Goal: Task Accomplishment & Management: Manage account settings

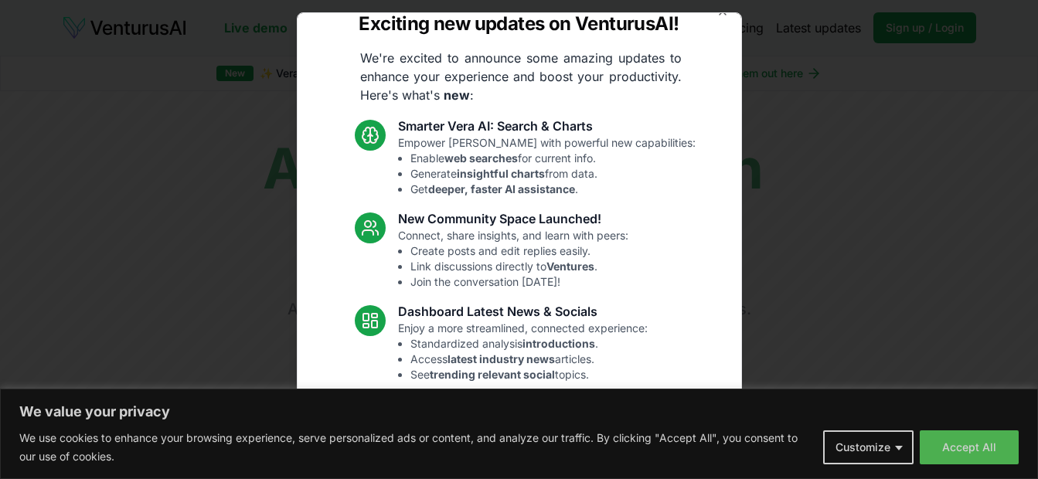
scroll to position [151, 0]
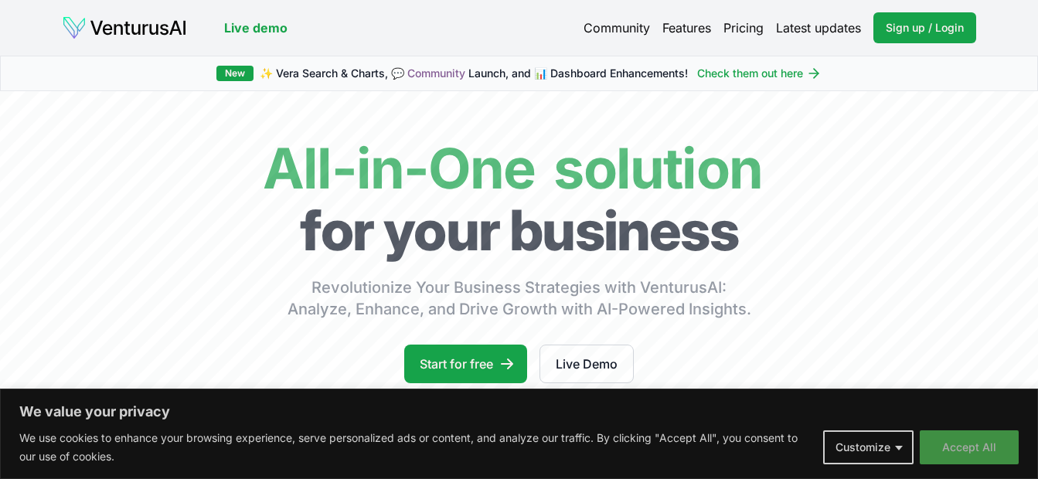
click at [958, 449] on button "Accept All" at bounding box center [969, 448] width 99 height 34
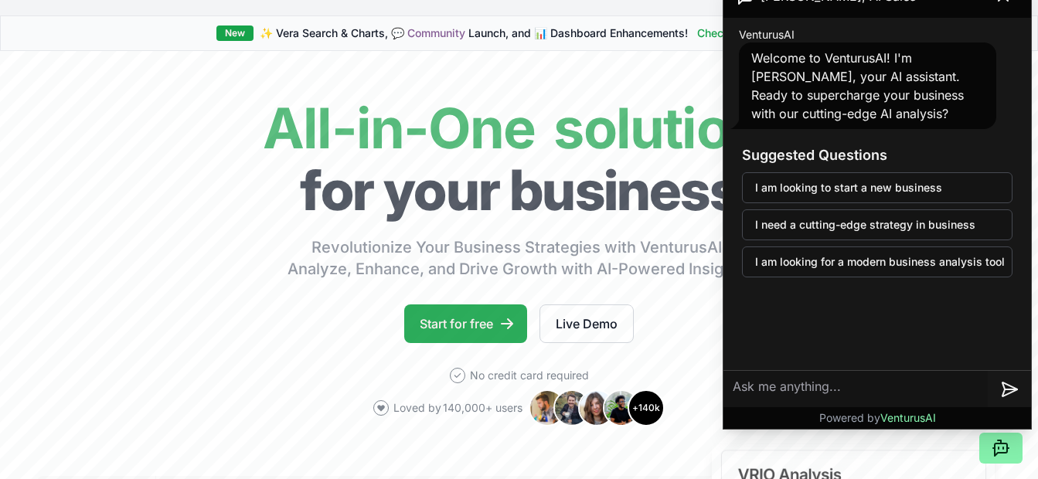
scroll to position [41, 0]
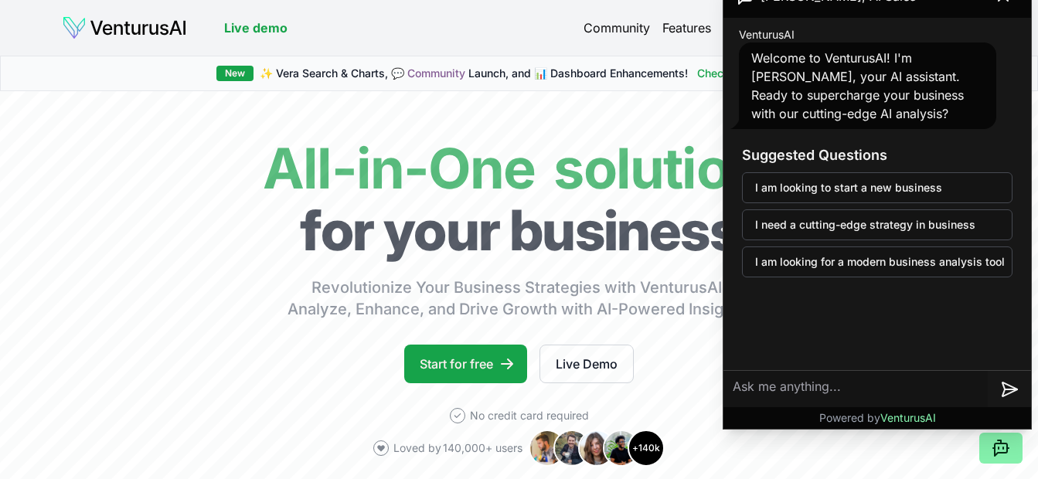
drag, startPoint x: 671, startPoint y: 66, endPoint x: 523, endPoint y: 32, distance: 152.4
click at [523, 32] on header "Live demo Community Features Pricing Latest updates Sign up / Login Login" at bounding box center [519, 27] width 914 height 31
click at [482, 22] on header "Live demo Community Features Pricing Latest updates Sign up / Login Login" at bounding box center [519, 27] width 914 height 31
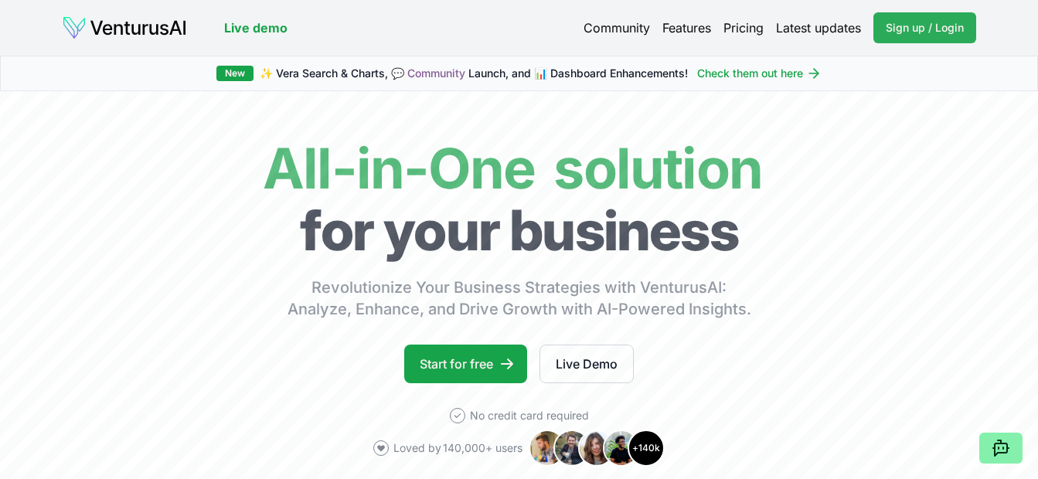
click at [907, 26] on span "Sign up / Login" at bounding box center [925, 27] width 78 height 15
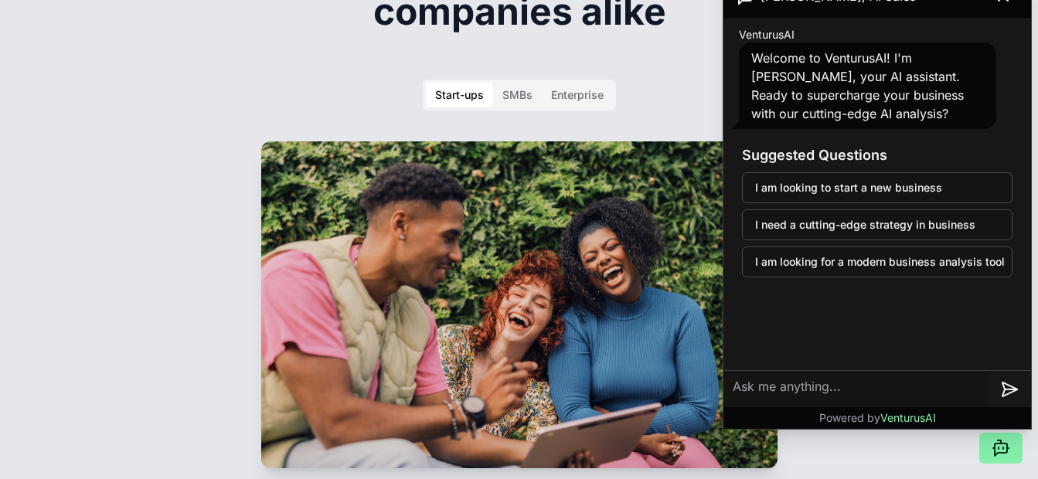
scroll to position [2365, 0]
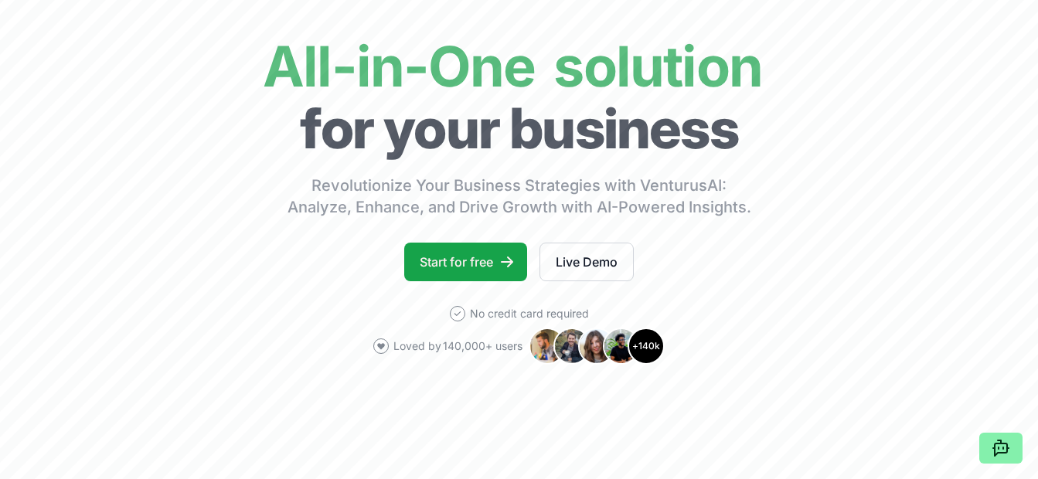
scroll to position [0, 0]
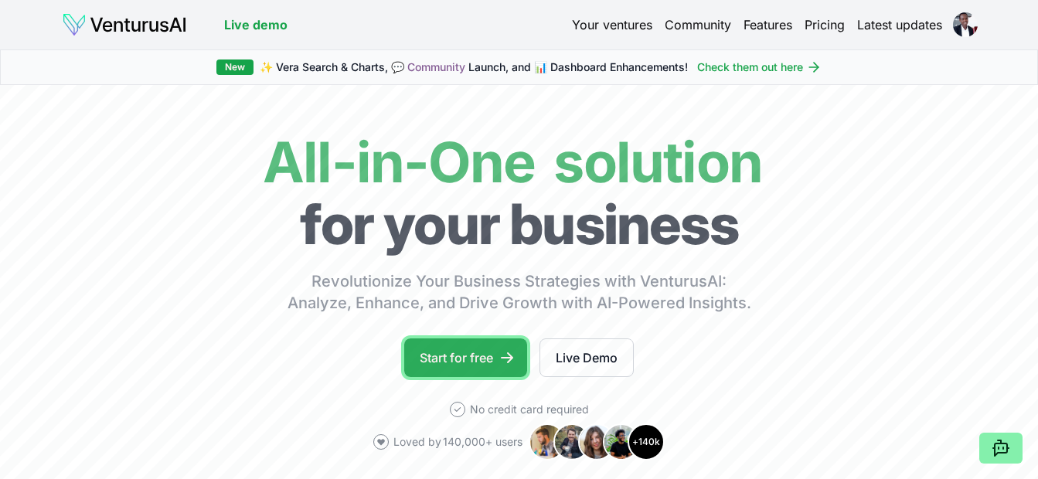
click at [494, 355] on link "Start for free" at bounding box center [465, 358] width 123 height 39
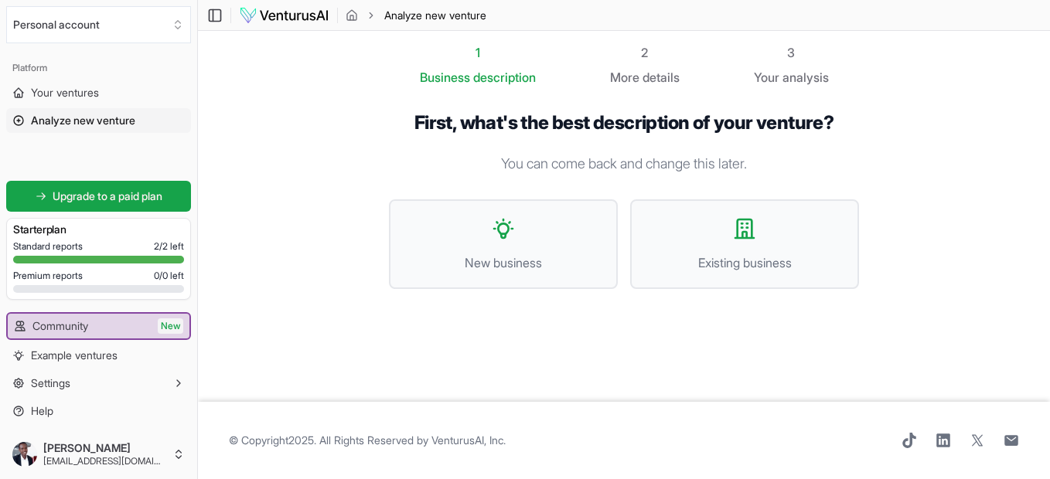
click at [18, 121] on icon at bounding box center [18, 120] width 9 height 9
click at [17, 121] on icon at bounding box center [18, 120] width 9 height 9
click at [495, 269] on span "New business" at bounding box center [503, 263] width 195 height 19
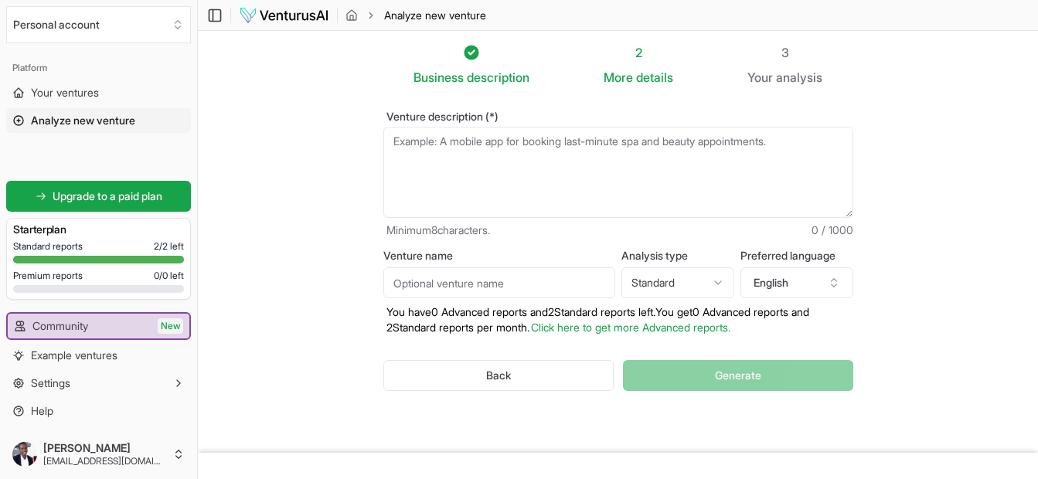
click at [715, 282] on html "We value your privacy We use cookies to enhance your browsing experience, serve…" at bounding box center [519, 239] width 1038 height 479
click at [835, 281] on icon "button" at bounding box center [833, 280] width 5 height 2
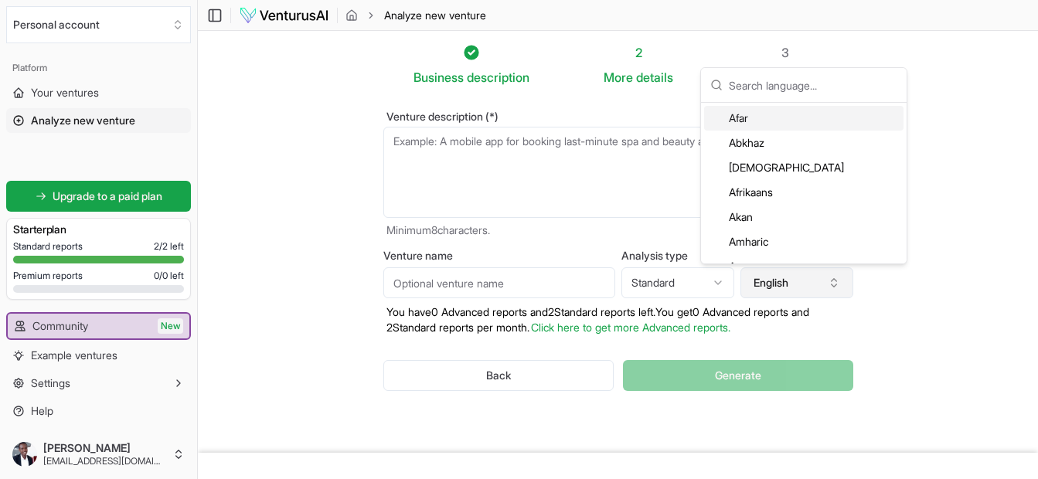
click at [835, 281] on icon "button" at bounding box center [833, 280] width 5 height 2
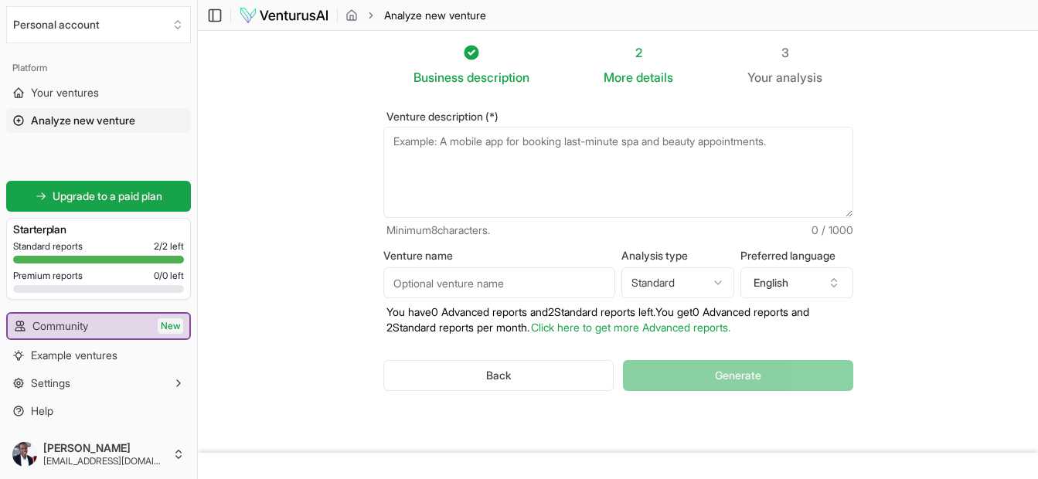
click at [635, 70] on div "More details" at bounding box center [639, 77] width 70 height 19
click at [180, 22] on icon "Select an organization" at bounding box center [177, 22] width 5 height 2
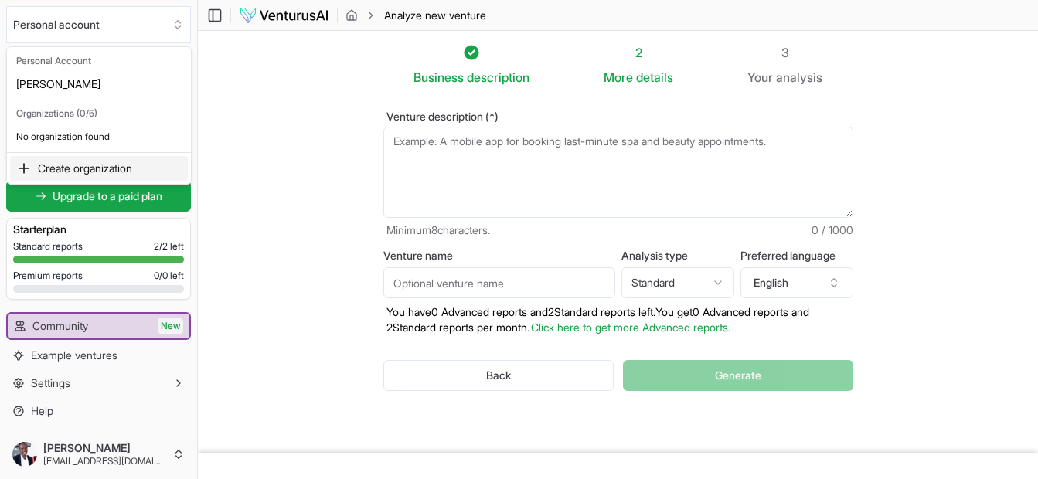
click at [83, 168] on div "Create organization" at bounding box center [99, 168] width 178 height 25
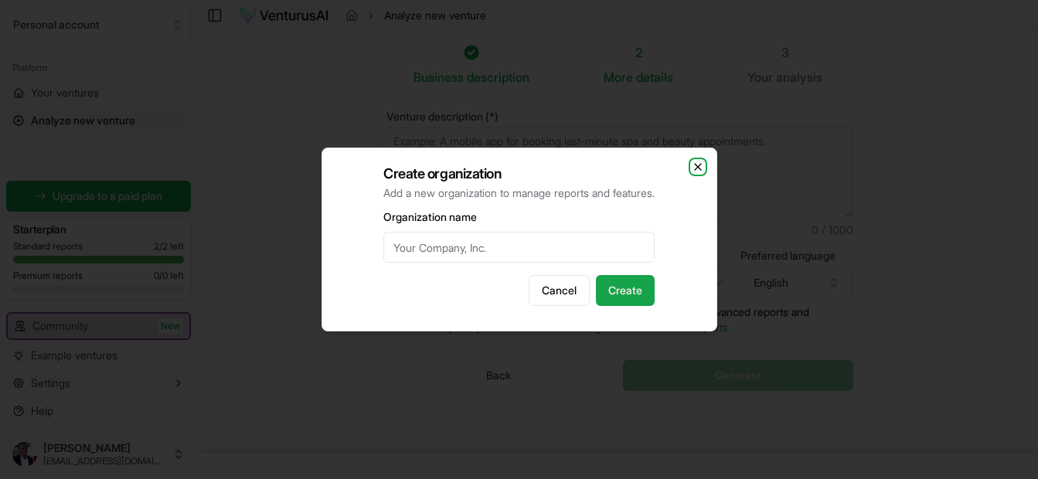
click at [700, 167] on icon "button" at bounding box center [698, 167] width 12 height 12
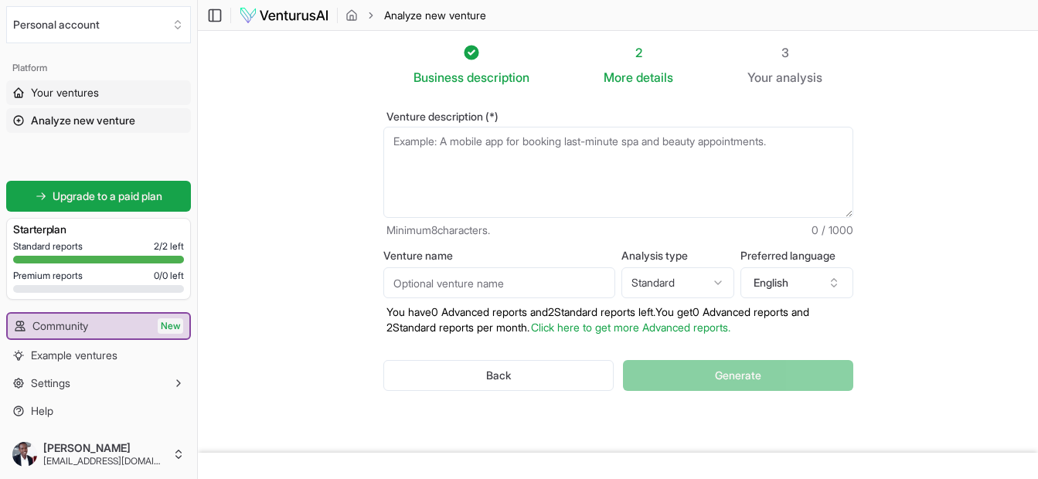
click at [73, 97] on span "Your ventures" at bounding box center [65, 92] width 68 height 15
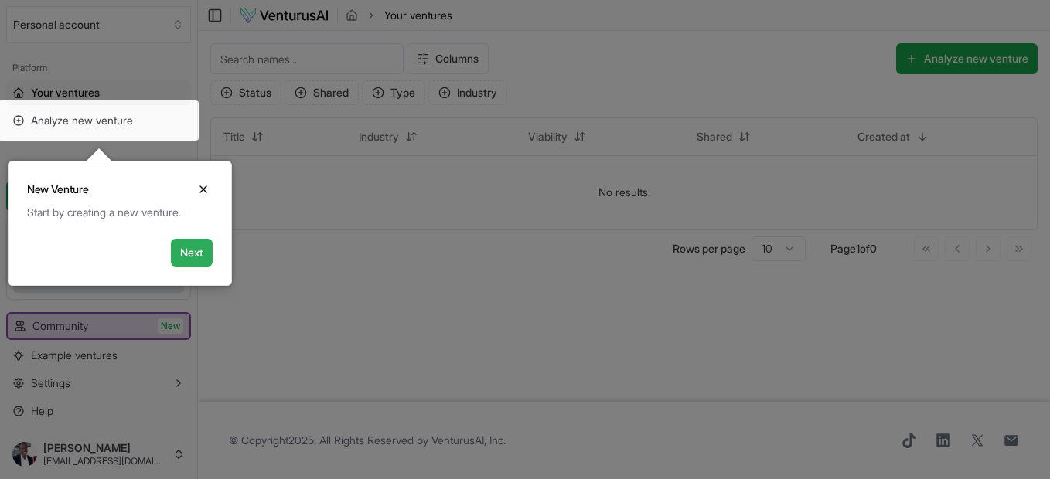
click at [193, 250] on button "Next" at bounding box center [192, 253] width 42 height 28
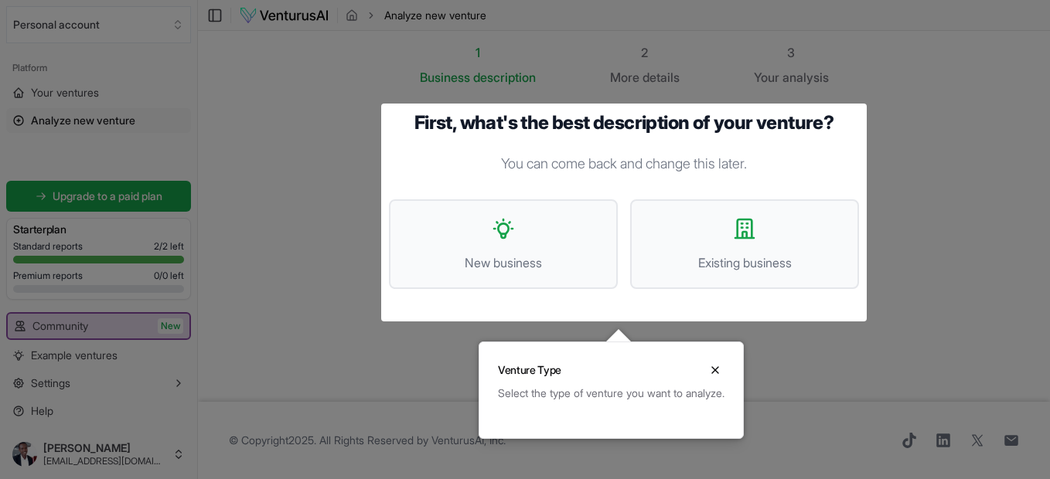
click at [244, 281] on div at bounding box center [525, 239] width 1050 height 479
drag, startPoint x: 244, startPoint y: 281, endPoint x: 104, endPoint y: 366, distance: 163.7
click at [104, 366] on div at bounding box center [525, 239] width 1050 height 479
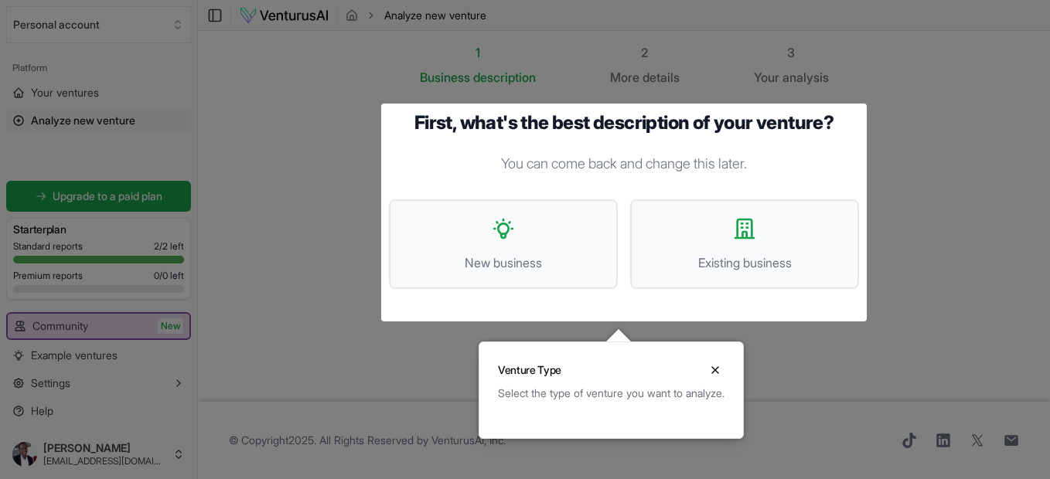
click at [104, 366] on div at bounding box center [525, 239] width 1050 height 479
click at [909, 30] on div at bounding box center [525, 239] width 1050 height 479
click at [721, 373] on icon "Close" at bounding box center [715, 370] width 12 height 12
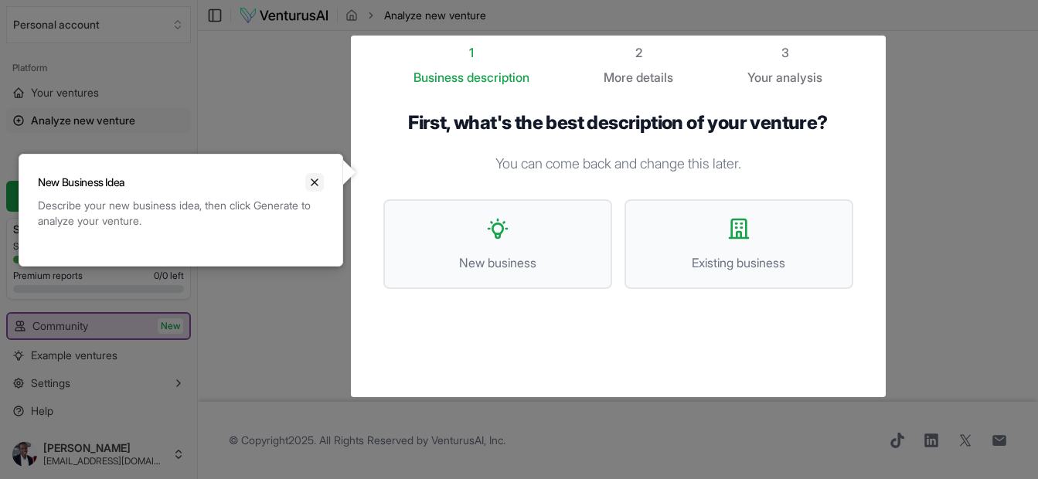
click at [312, 186] on icon "Close" at bounding box center [314, 182] width 12 height 12
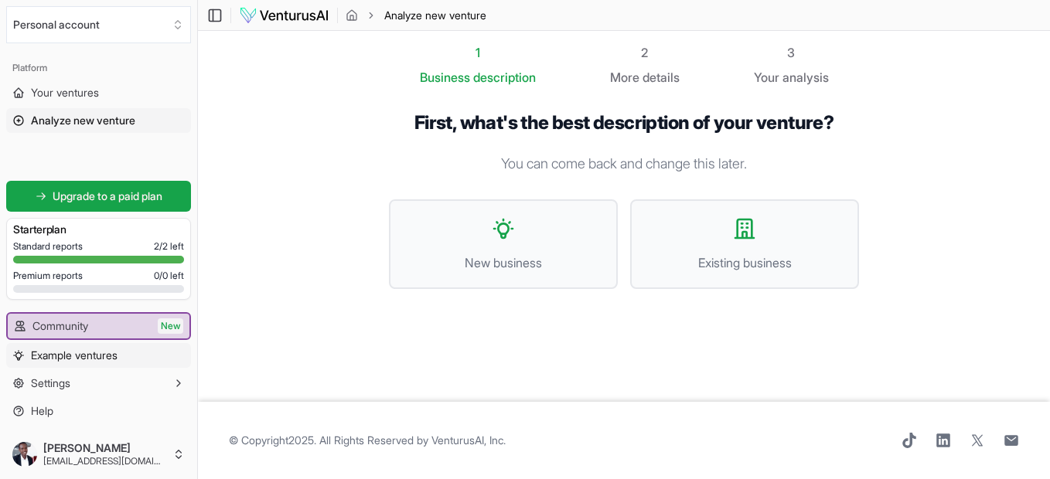
click at [72, 356] on span "Example ventures" at bounding box center [74, 355] width 87 height 15
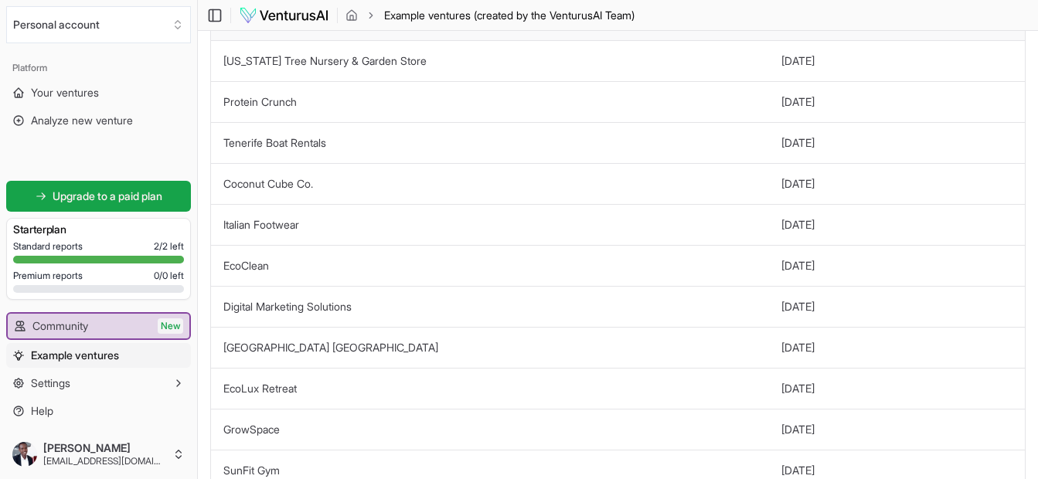
scroll to position [331, 0]
click at [95, 85] on span "Your ventures" at bounding box center [65, 92] width 68 height 15
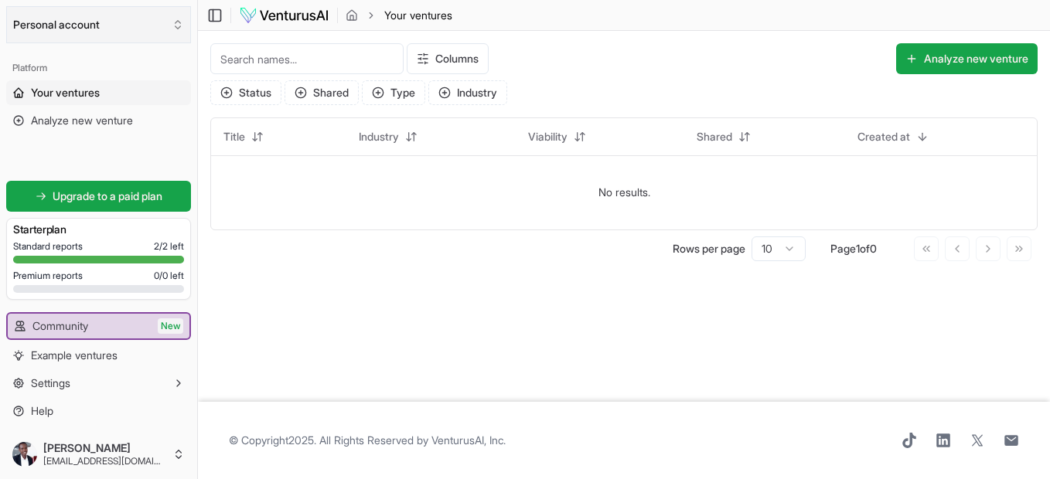
click at [183, 25] on icon "Select an organization" at bounding box center [178, 25] width 12 height 12
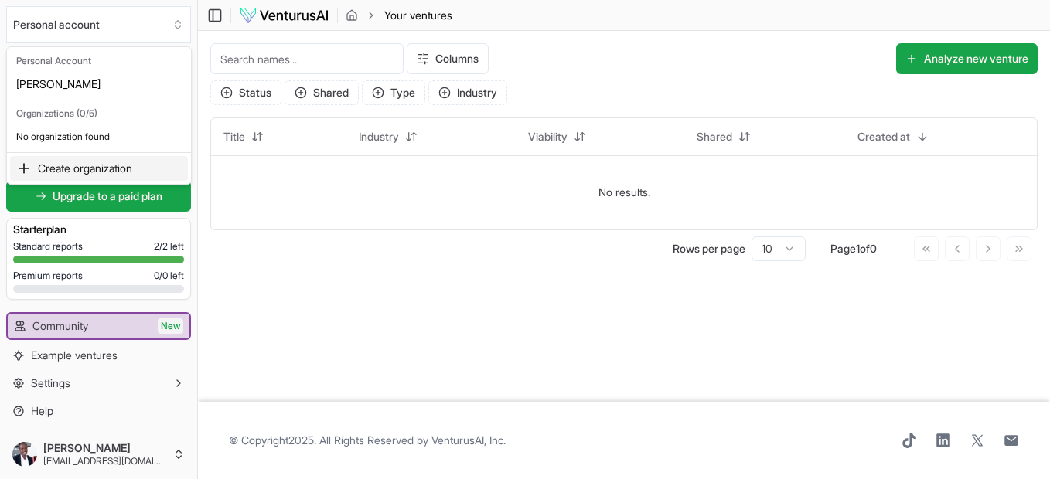
click at [123, 158] on div "Create organization" at bounding box center [99, 168] width 178 height 25
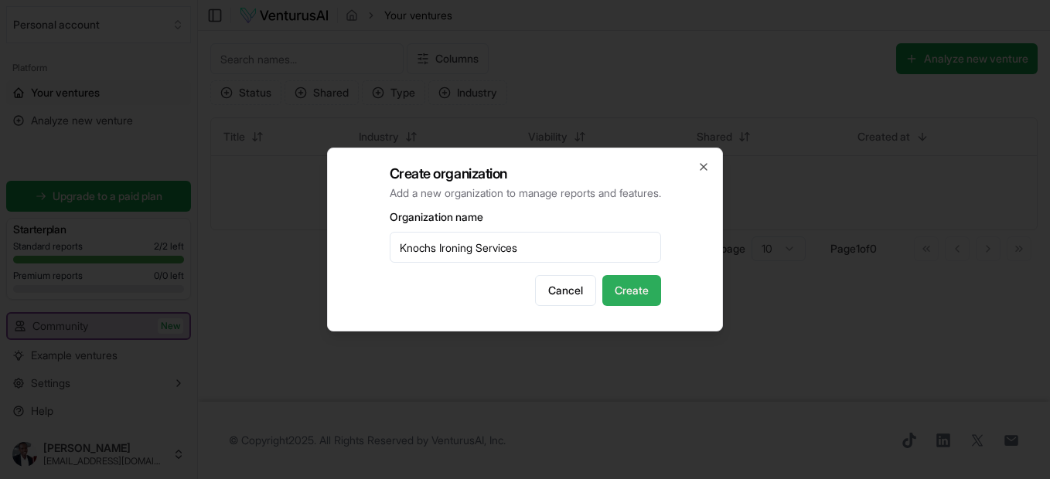
type input "Knochs Ironing Services"
click at [659, 294] on button "Create" at bounding box center [631, 290] width 59 height 31
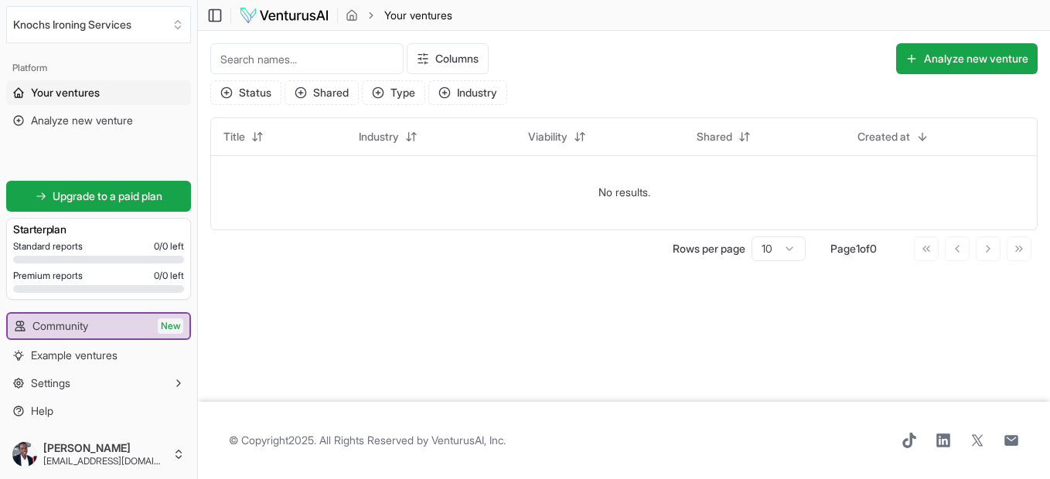
click at [70, 98] on span "Your ventures" at bounding box center [65, 92] width 69 height 15
click at [177, 26] on icon "Select an organization" at bounding box center [178, 25] width 12 height 12
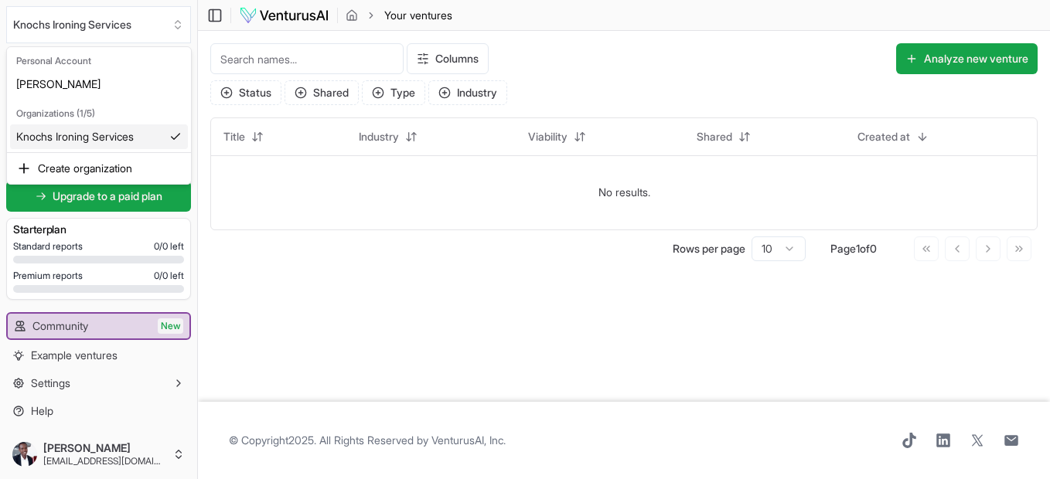
click at [100, 142] on div "Knochs Ironing Services" at bounding box center [99, 136] width 178 height 25
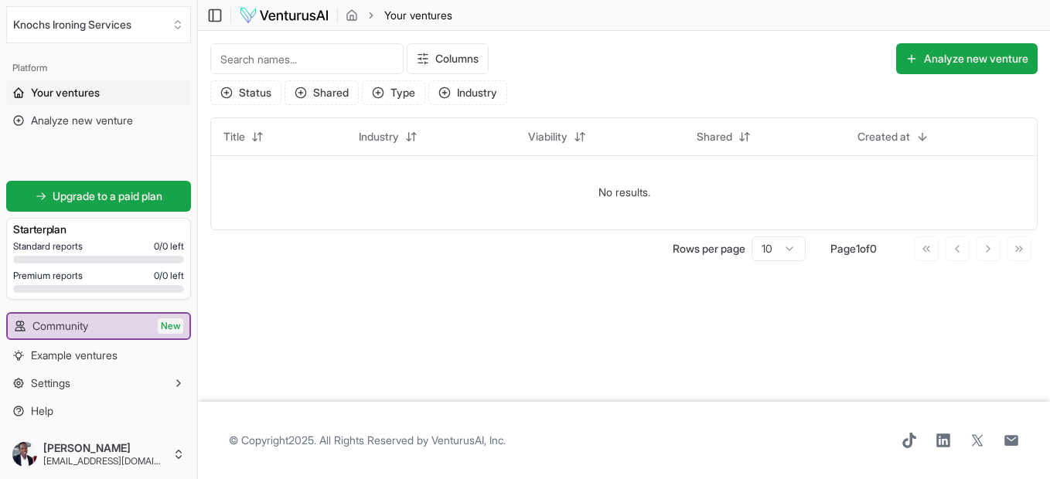
click at [263, 15] on img at bounding box center [284, 15] width 90 height 19
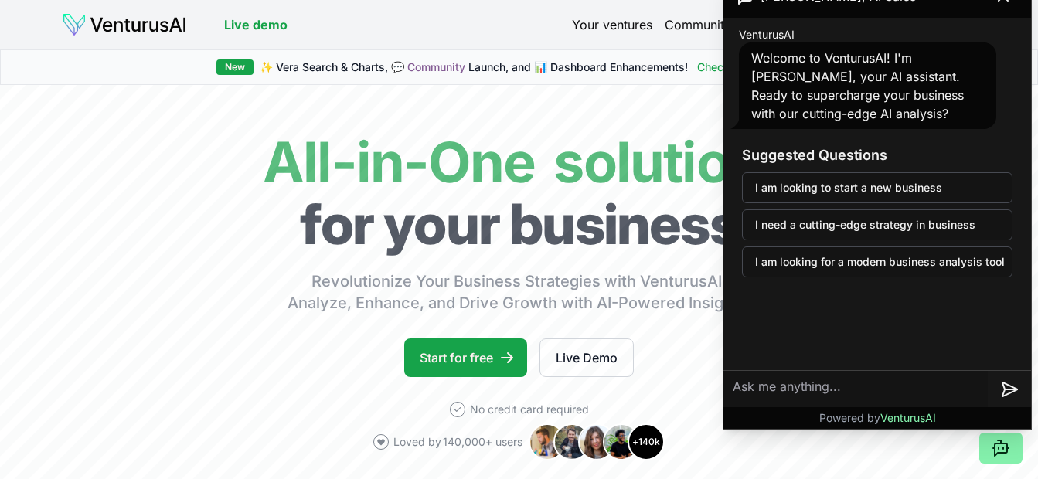
click at [602, 20] on link "Your ventures" at bounding box center [612, 24] width 80 height 19
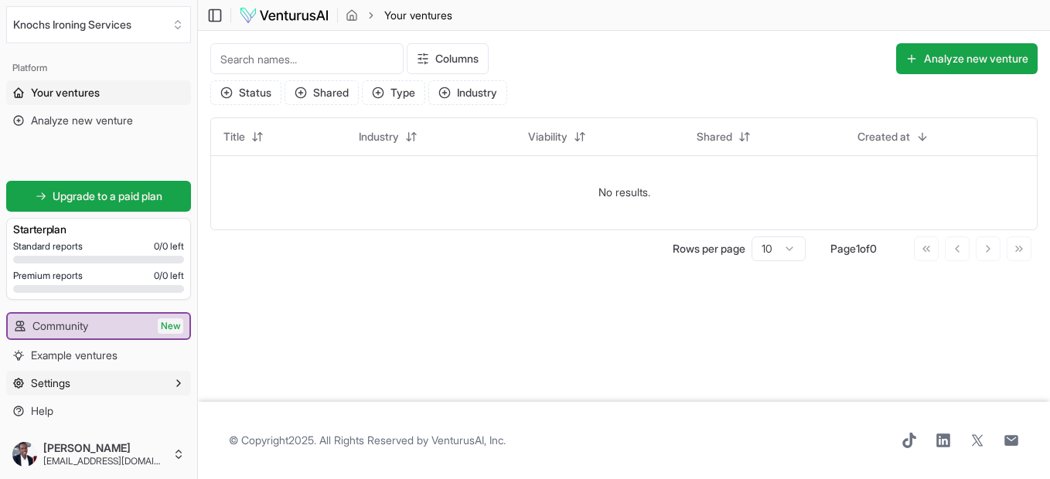
click at [151, 386] on button "Settings" at bounding box center [98, 383] width 185 height 25
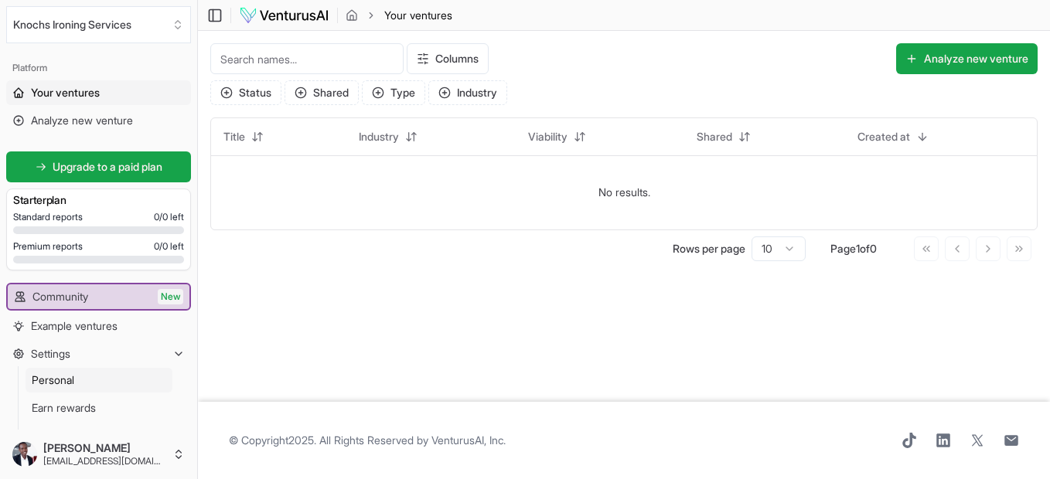
click at [159, 379] on link "Personal" at bounding box center [99, 380] width 147 height 25
click at [347, 12] on icon "breadcrumb" at bounding box center [352, 15] width 12 height 12
click at [257, 10] on img at bounding box center [284, 15] width 90 height 19
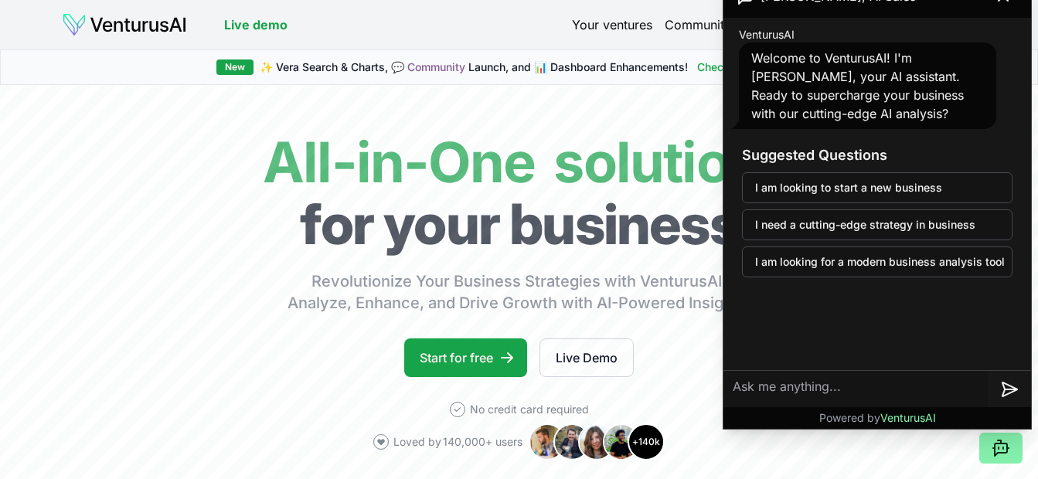
scroll to position [22, 0]
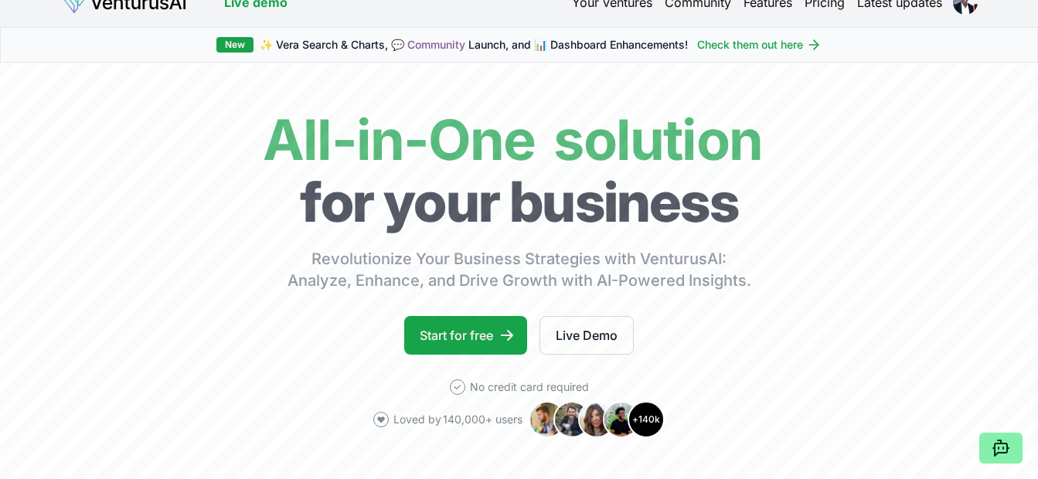
click at [764, 50] on link "Check them out here" at bounding box center [759, 44] width 124 height 15
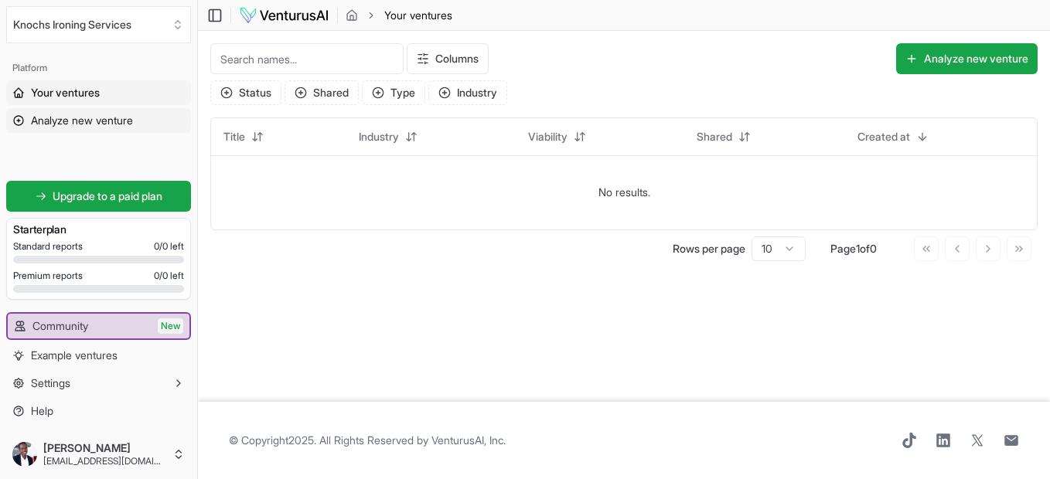
click at [15, 120] on icon at bounding box center [18, 120] width 12 height 12
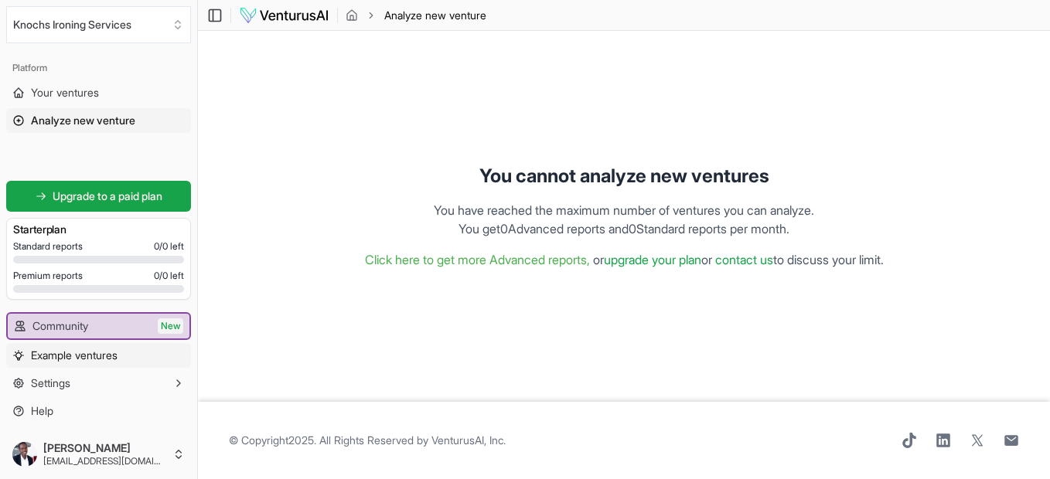
click at [106, 353] on span "Example ventures" at bounding box center [74, 355] width 87 height 15
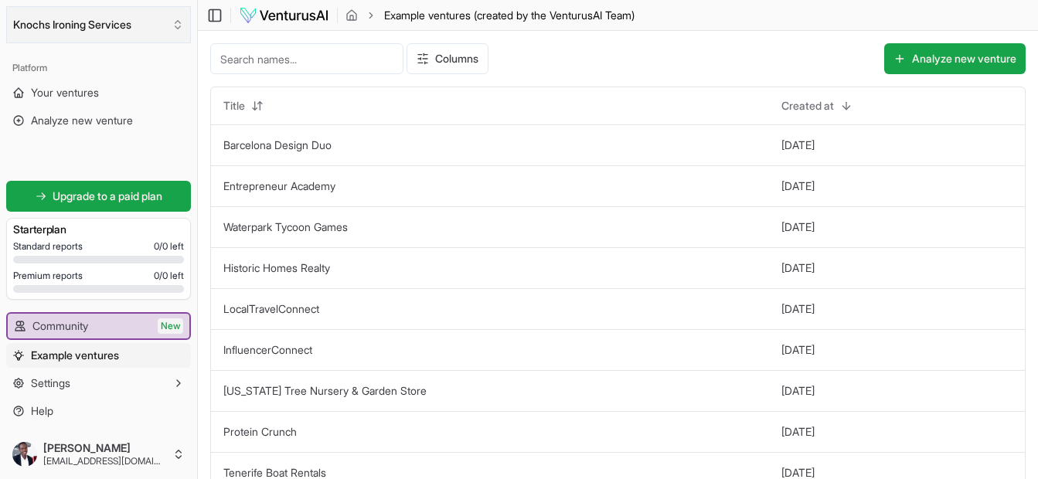
click at [185, 29] on button "Knochs Ironing Services" at bounding box center [98, 24] width 185 height 37
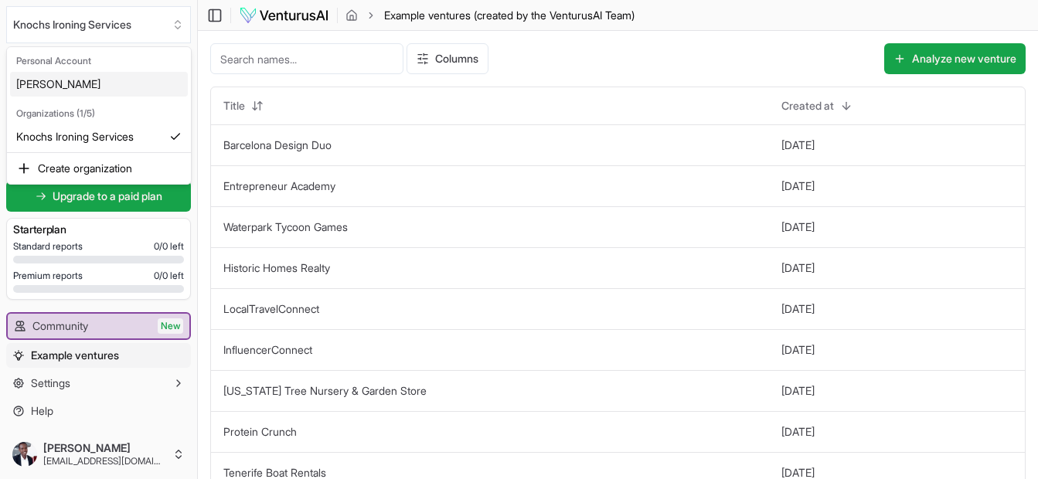
click at [104, 90] on div "Enoch Teye" at bounding box center [99, 84] width 178 height 25
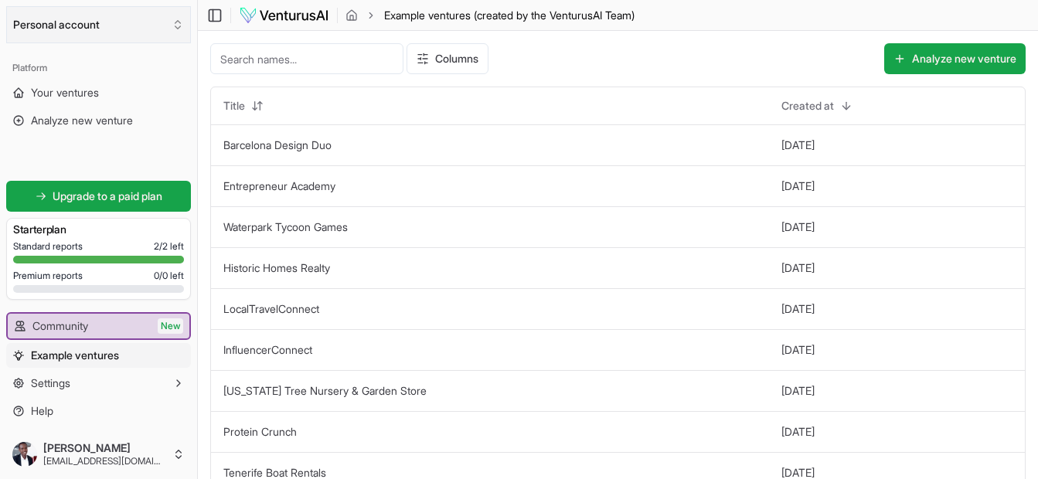
click at [175, 22] on icon "Select an organization" at bounding box center [177, 22] width 5 height 2
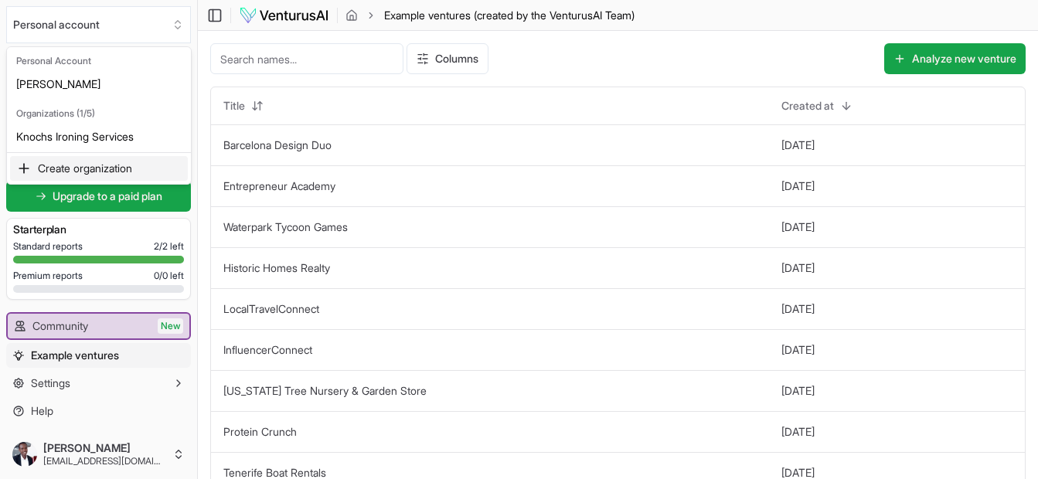
click at [100, 177] on div "Create organization" at bounding box center [99, 168] width 178 height 25
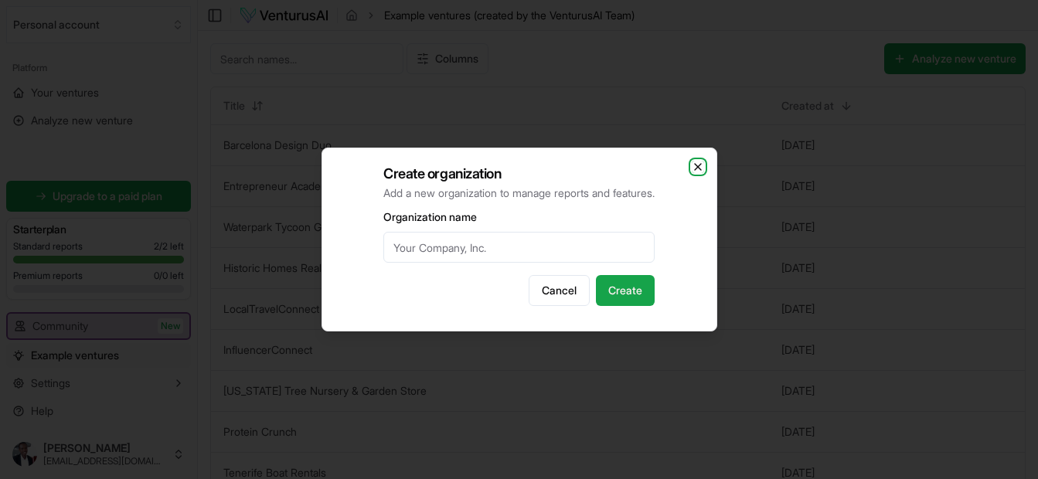
click at [702, 163] on icon "button" at bounding box center [698, 167] width 12 height 12
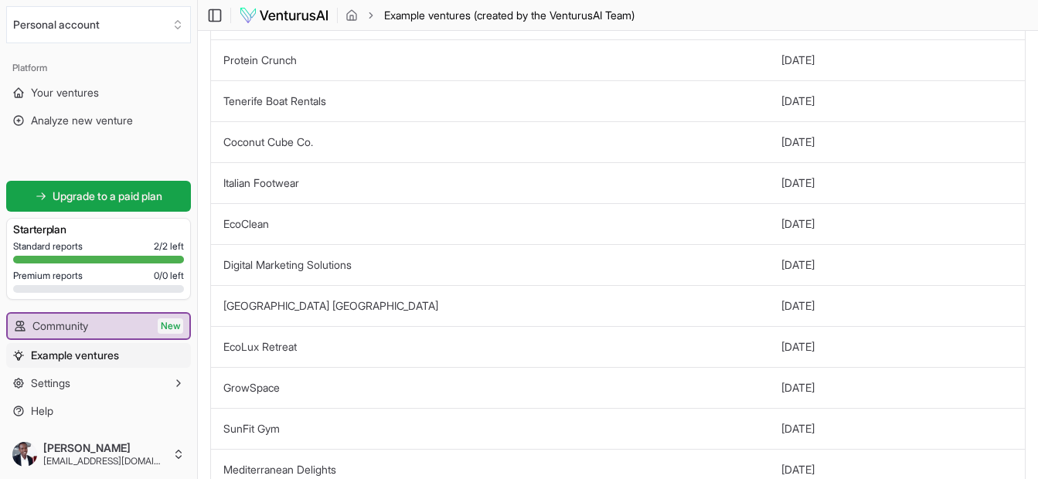
scroll to position [373, 0]
click at [121, 325] on link "Community New" at bounding box center [99, 326] width 182 height 25
click at [128, 323] on link "Community New" at bounding box center [99, 326] width 182 height 25
click at [176, 322] on span "New" at bounding box center [171, 325] width 26 height 15
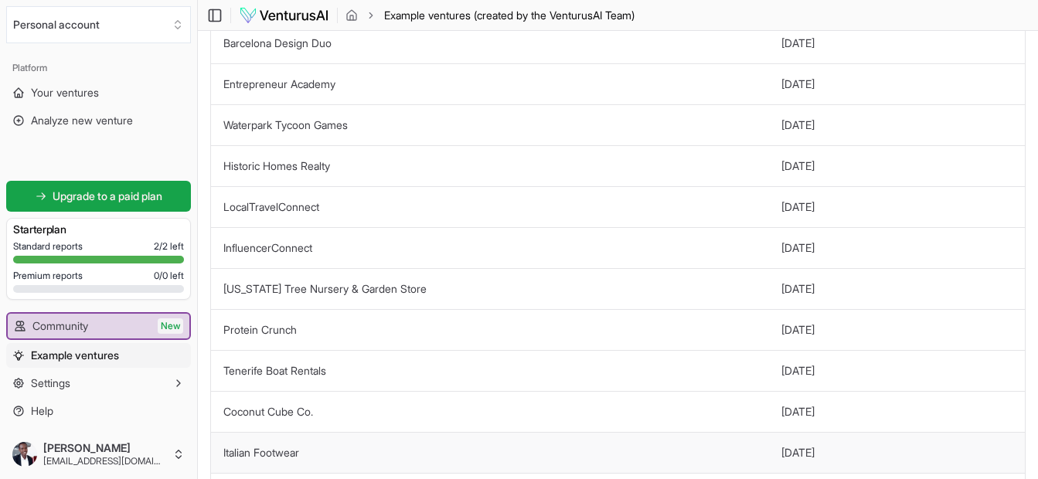
scroll to position [0, 0]
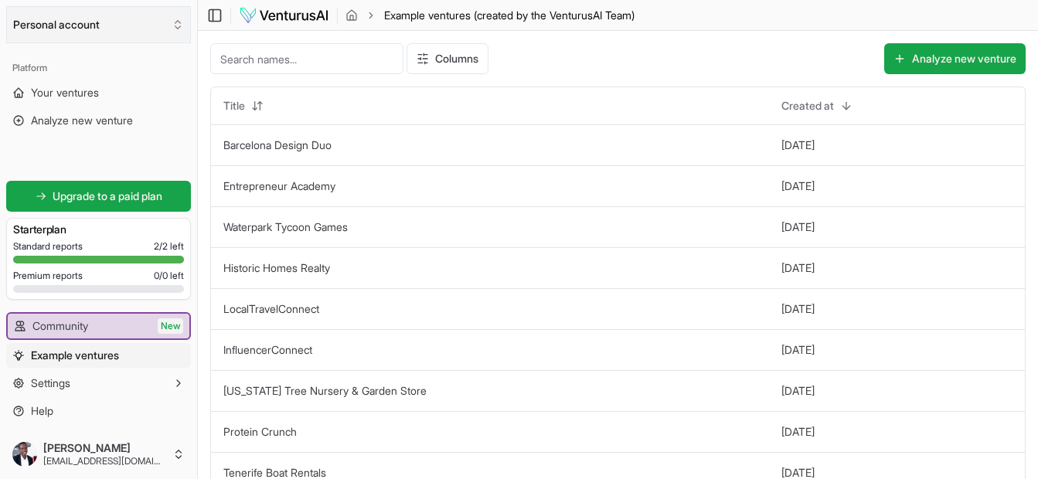
click at [172, 26] on icon "Select an organization" at bounding box center [178, 25] width 12 height 12
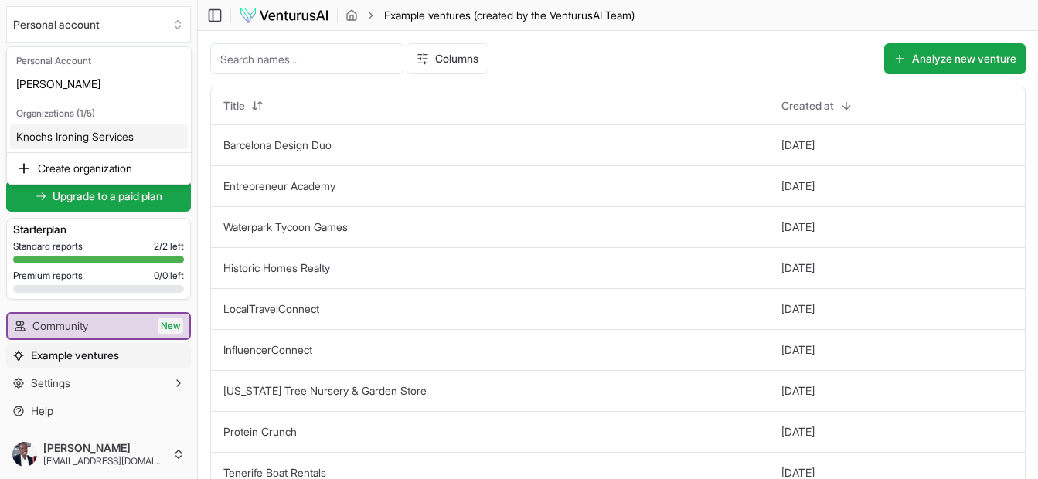
click at [83, 138] on div "Knochs Ironing Services" at bounding box center [99, 136] width 178 height 25
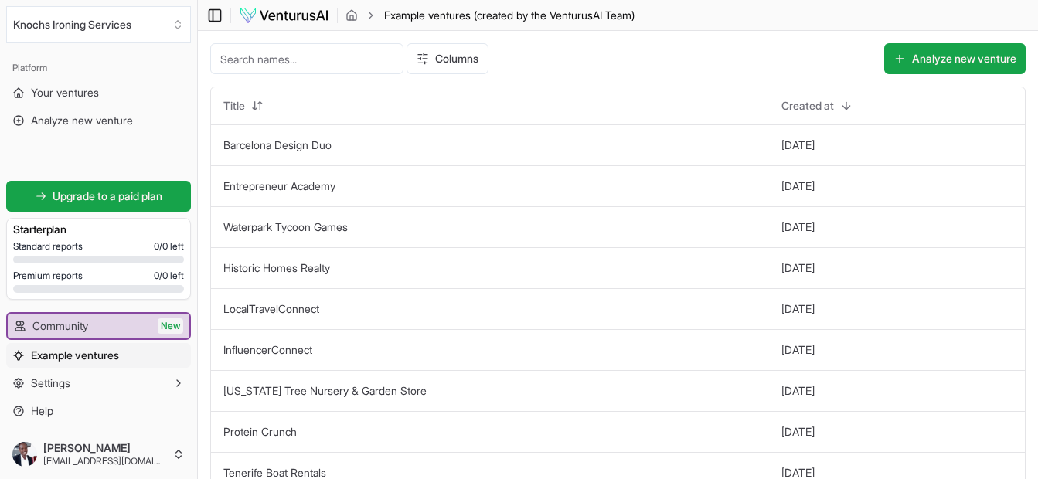
click at [217, 12] on icon at bounding box center [214, 15] width 15 height 19
click at [180, 383] on icon "button" at bounding box center [178, 383] width 12 height 12
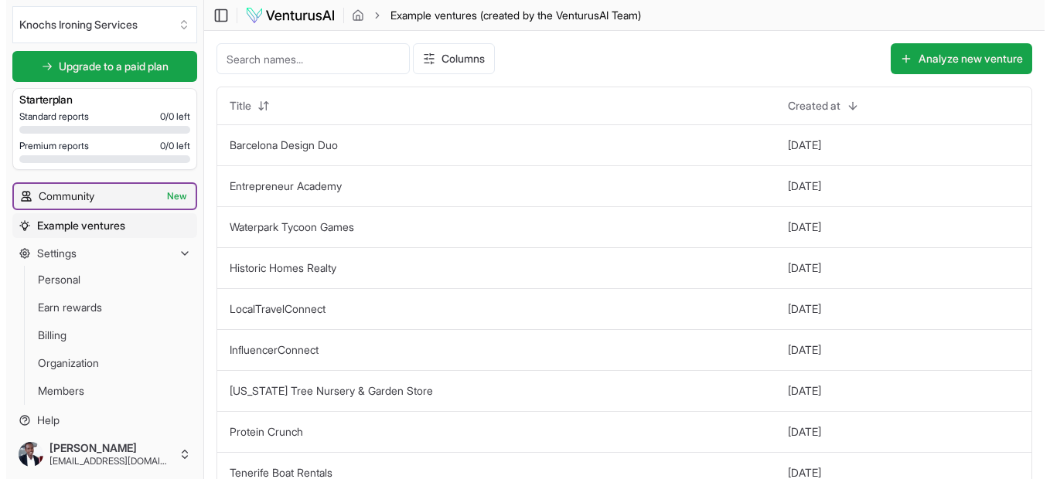
scroll to position [100, 0]
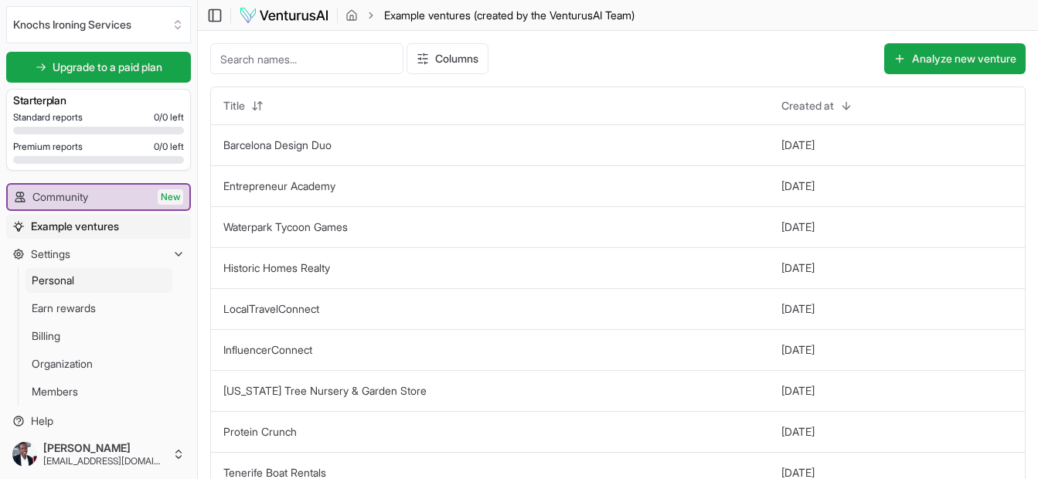
click at [94, 283] on link "Personal" at bounding box center [99, 280] width 147 height 25
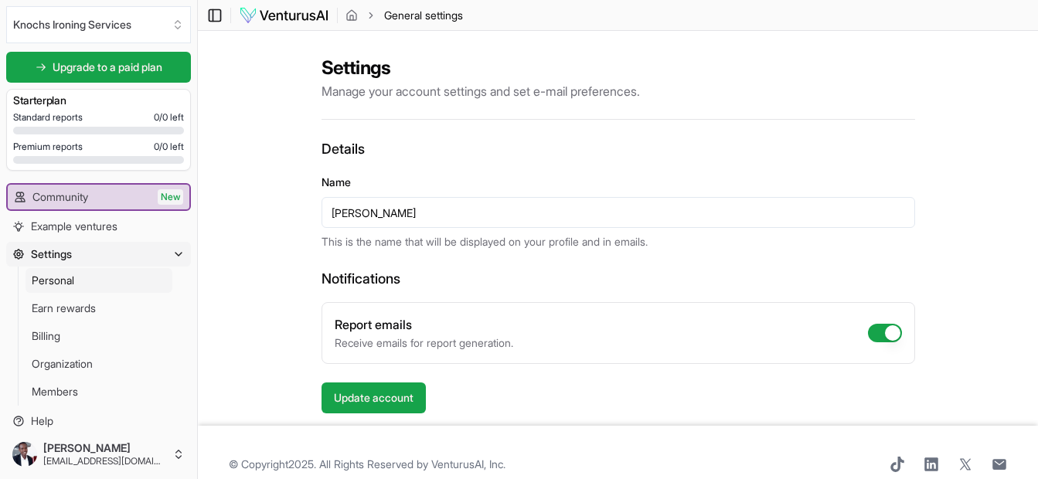
click at [216, 23] on icon at bounding box center [214, 15] width 15 height 19
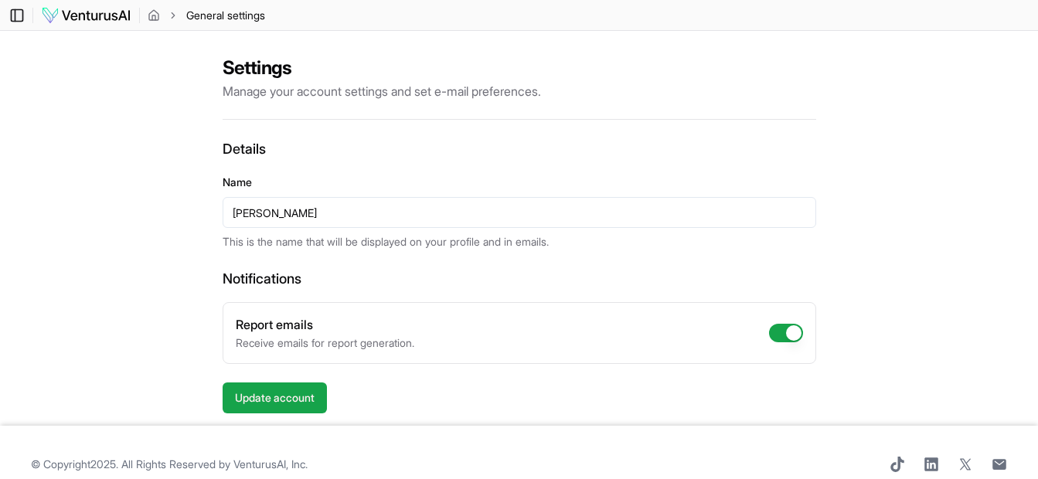
click at [18, 12] on icon at bounding box center [16, 15] width 15 height 19
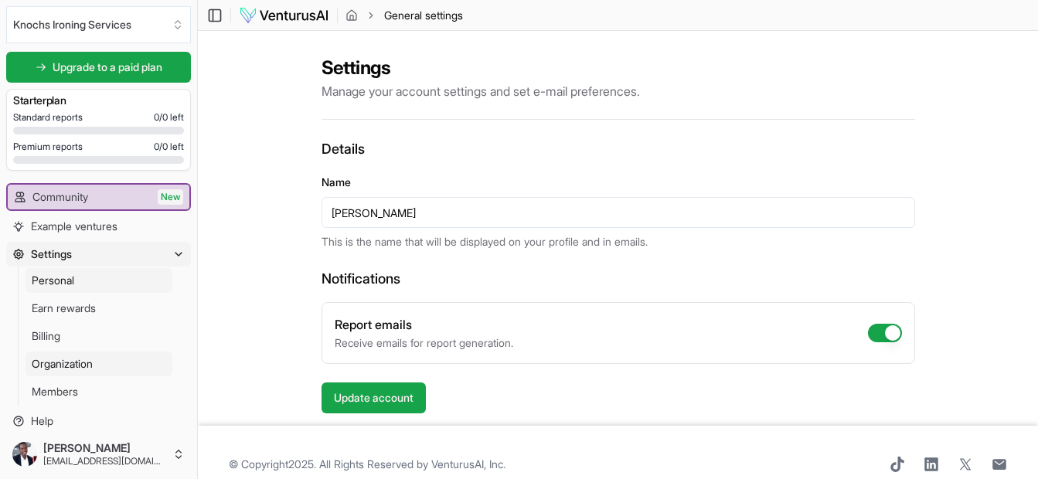
click at [109, 373] on link "Organization" at bounding box center [99, 364] width 147 height 25
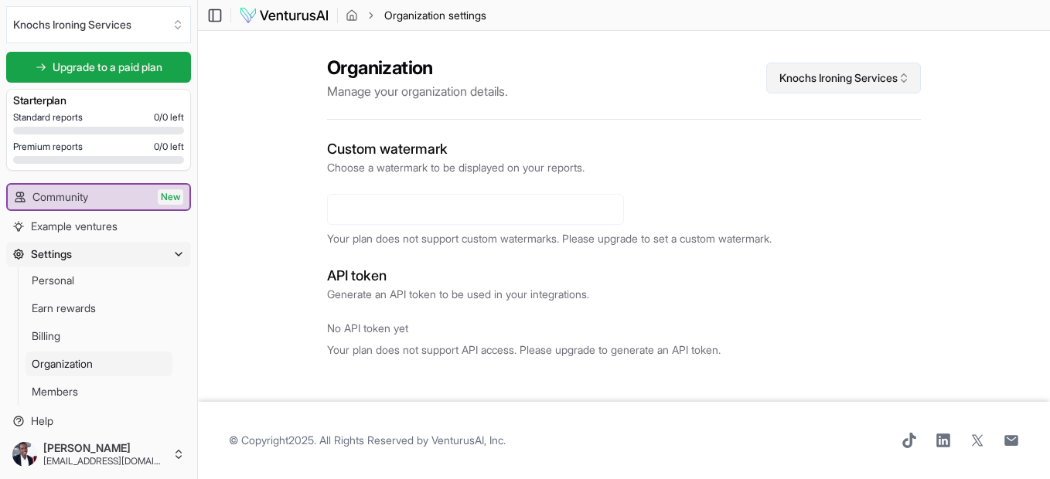
click at [909, 81] on icon "Select an organization" at bounding box center [903, 78] width 12 height 12
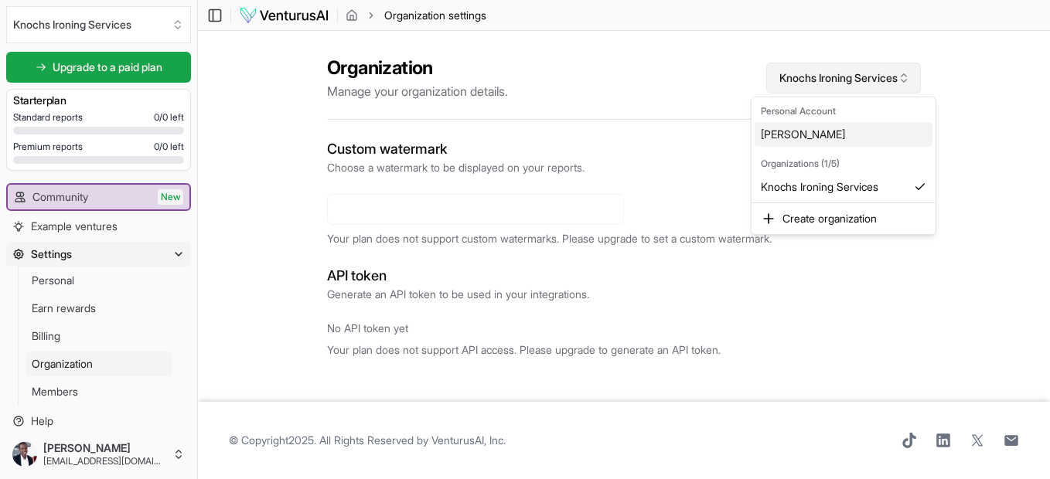
click at [909, 81] on html "We value your privacy We use cookies to enhance your browsing experience, serve…" at bounding box center [525, 239] width 1050 height 479
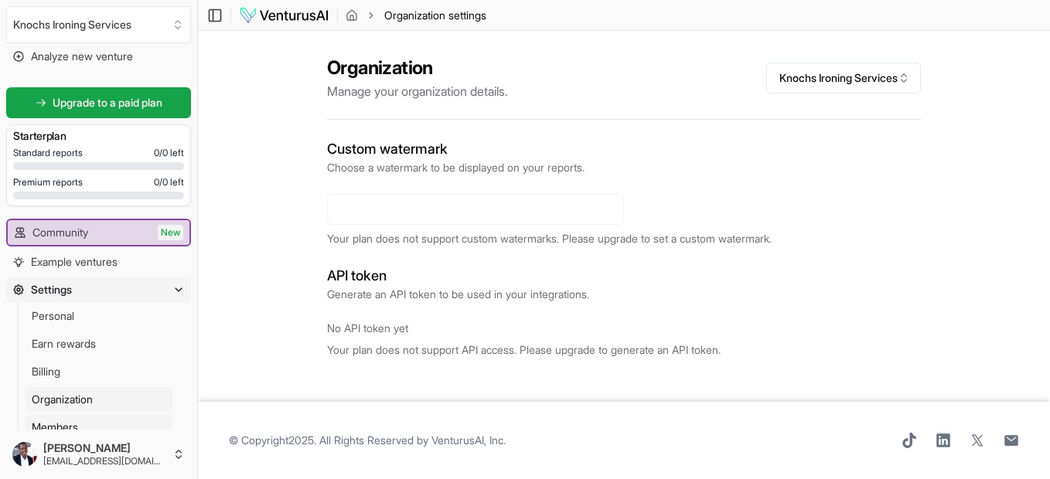
scroll to position [110, 0]
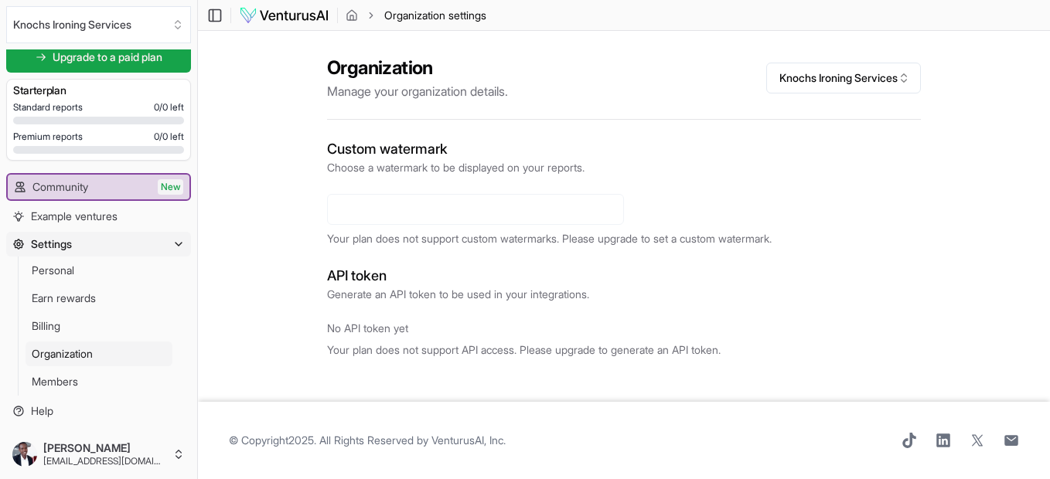
click at [175, 245] on icon "button" at bounding box center [178, 244] width 6 height 3
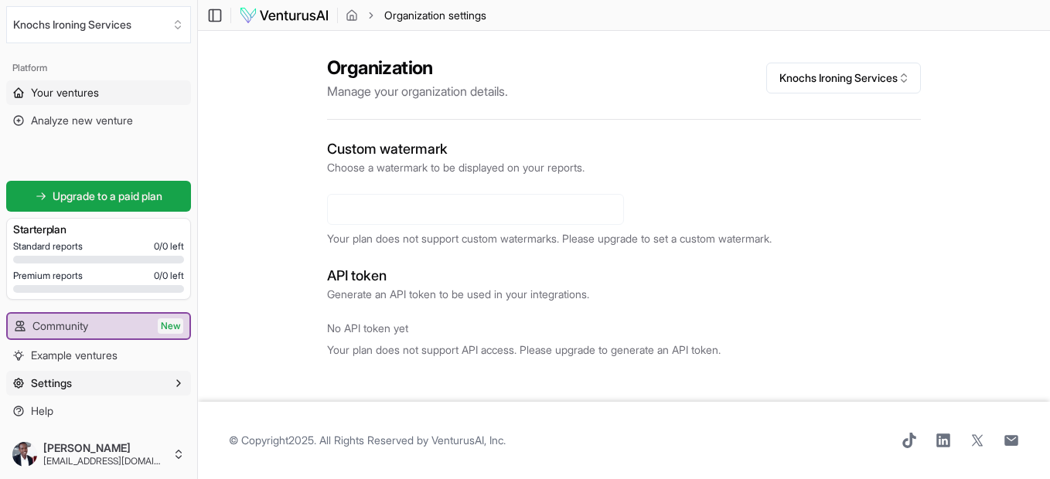
click at [75, 96] on span "Your ventures" at bounding box center [65, 92] width 68 height 15
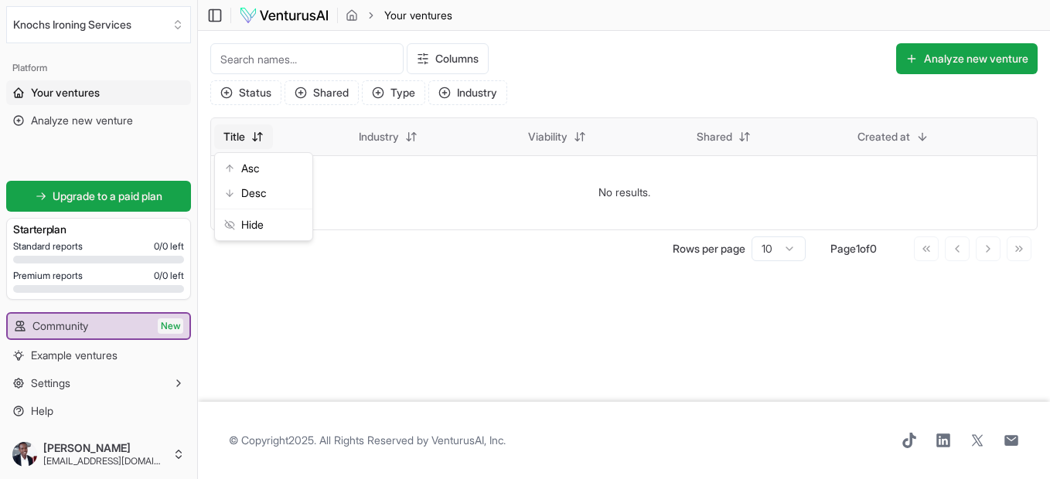
click at [240, 134] on html "We value your privacy We use cookies to enhance your browsing experience, serve…" at bounding box center [525, 239] width 1050 height 479
click at [393, 131] on html "We value your privacy We use cookies to enhance your browsing experience, serve…" at bounding box center [525, 239] width 1050 height 479
click at [576, 141] on html "We value your privacy We use cookies to enhance your browsing experience, serve…" at bounding box center [525, 239] width 1050 height 479
click at [711, 140] on html "We value your privacy We use cookies to enhance your browsing experience, serve…" at bounding box center [525, 239] width 1050 height 479
click at [895, 143] on html "We value your privacy We use cookies to enhance your browsing experience, serve…" at bounding box center [525, 239] width 1050 height 479
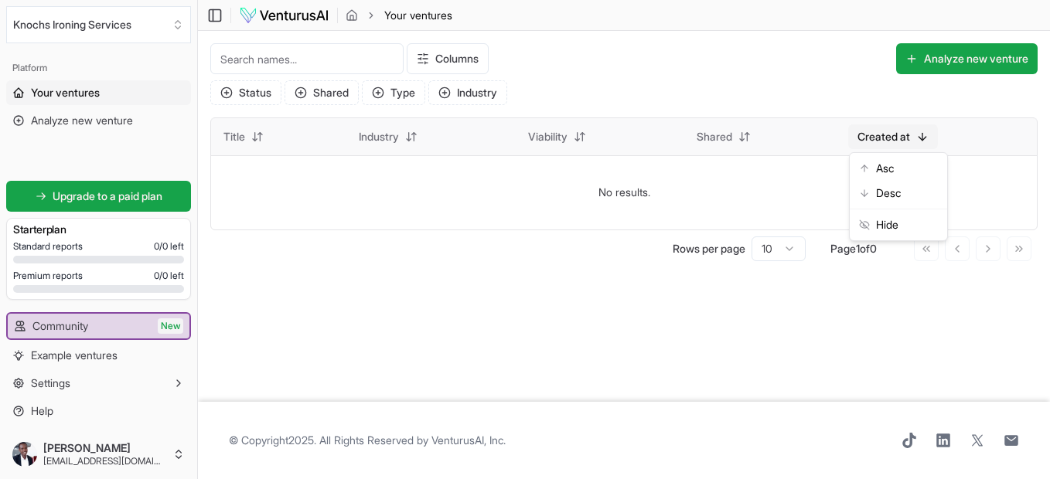
click at [895, 143] on html "We value your privacy We use cookies to enhance your browsing experience, serve…" at bounding box center [525, 239] width 1050 height 479
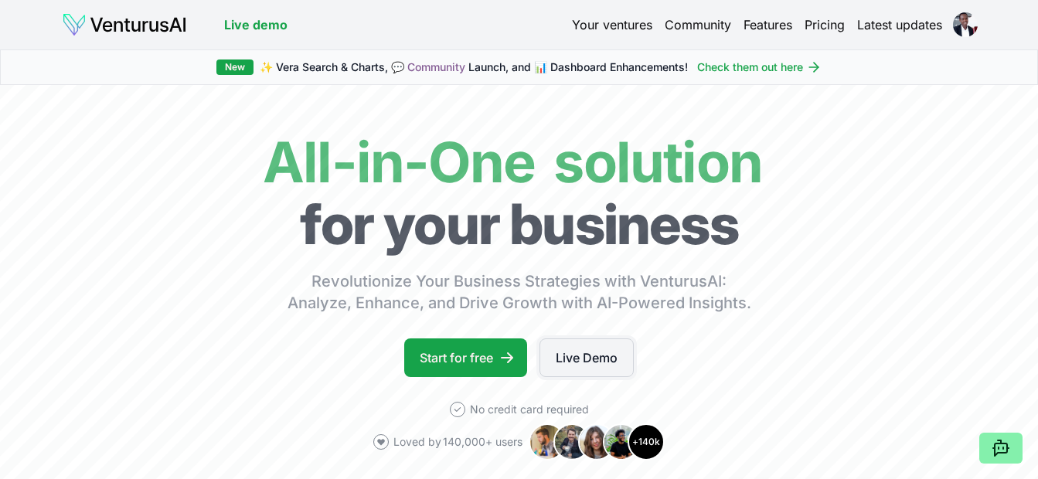
click at [569, 359] on link "Live Demo" at bounding box center [587, 358] width 94 height 39
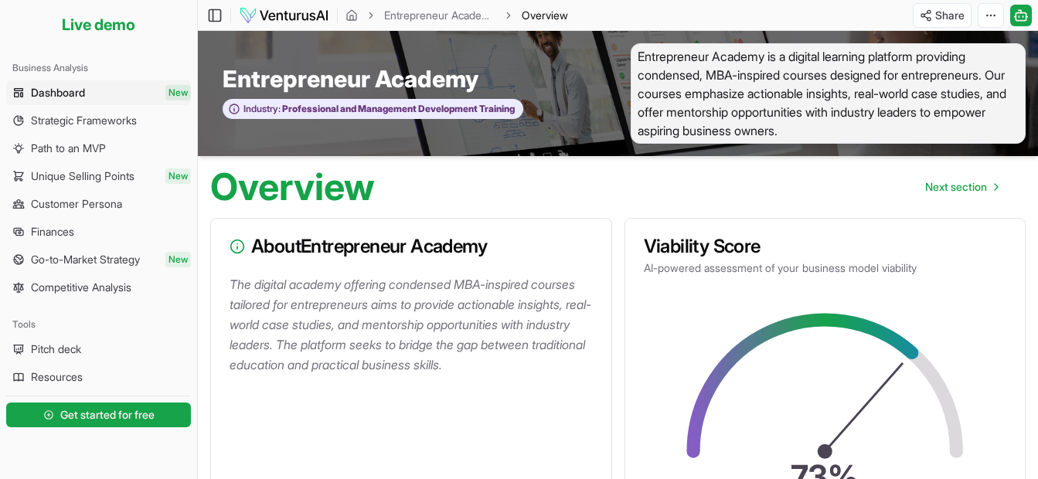
click at [45, 87] on span "Dashboard" at bounding box center [58, 92] width 54 height 15
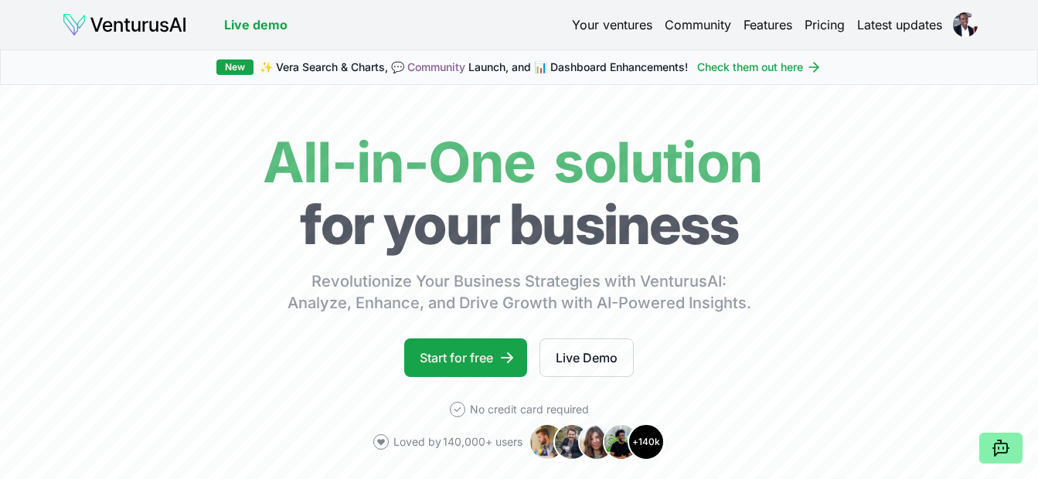
click at [767, 25] on link "Features" at bounding box center [768, 24] width 49 height 19
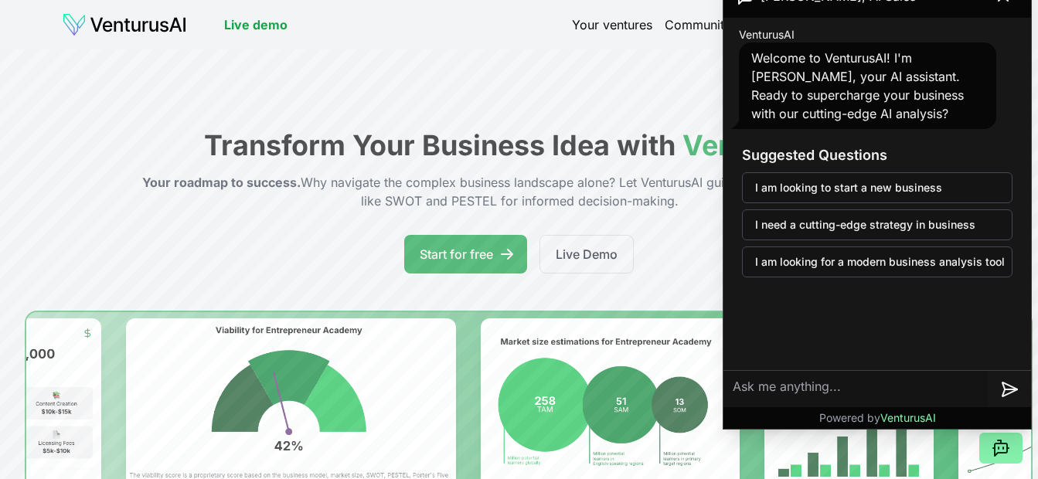
click at [621, 28] on link "Your ventures" at bounding box center [612, 24] width 80 height 19
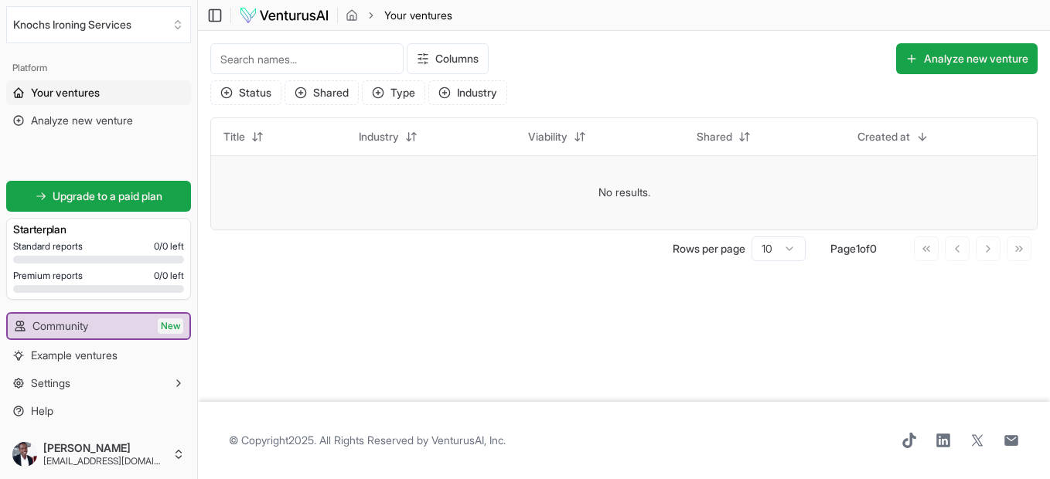
click at [593, 203] on td "No results." at bounding box center [623, 192] width 825 height 74
click at [606, 189] on td "No results." at bounding box center [623, 192] width 825 height 74
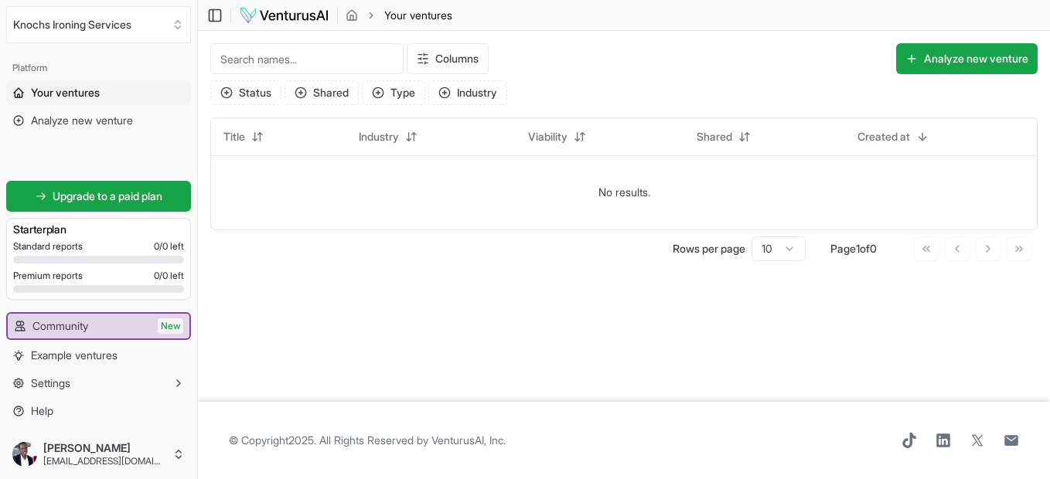
click at [328, 56] on input at bounding box center [306, 58] width 193 height 31
click at [75, 244] on span "Standard reports" at bounding box center [48, 246] width 70 height 12
click at [66, 271] on span "Premium reports" at bounding box center [48, 276] width 70 height 12
click at [66, 239] on div "Starter plan" at bounding box center [98, 230] width 171 height 22
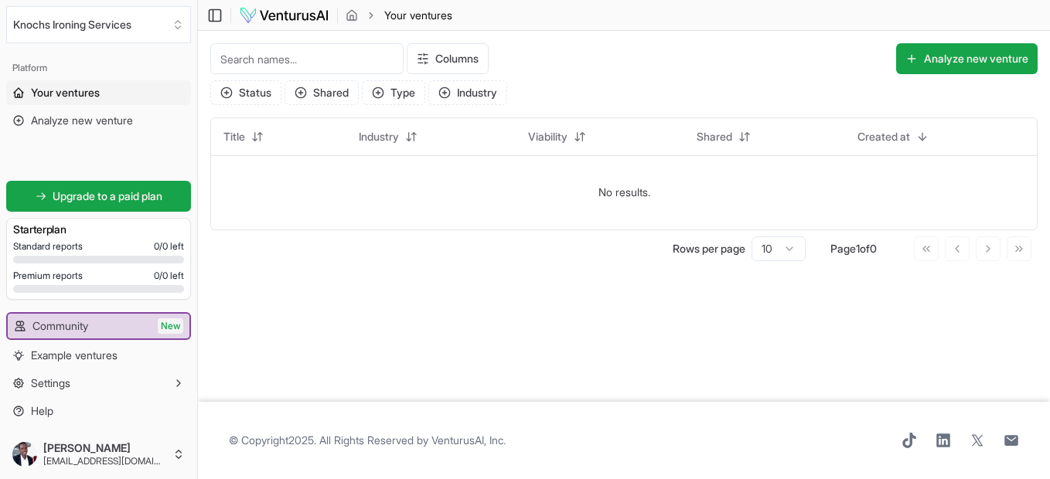
click at [66, 239] on div "Starter plan" at bounding box center [98, 230] width 171 height 22
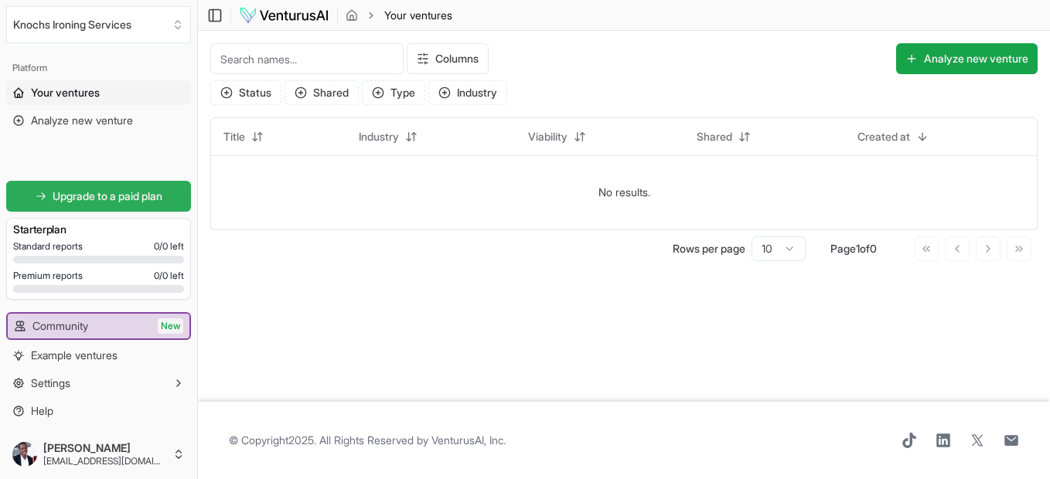
click at [36, 196] on icon at bounding box center [41, 196] width 11 height 11
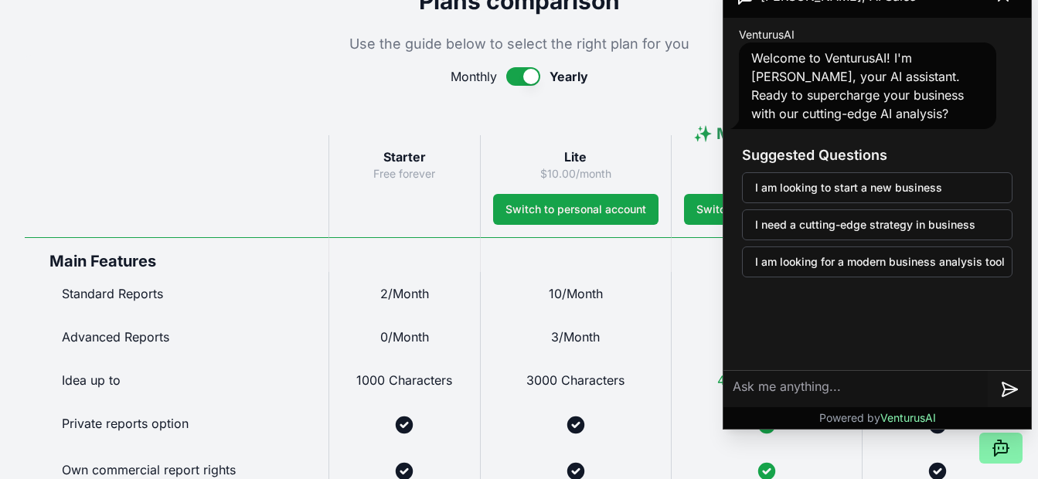
scroll to position [746, 0]
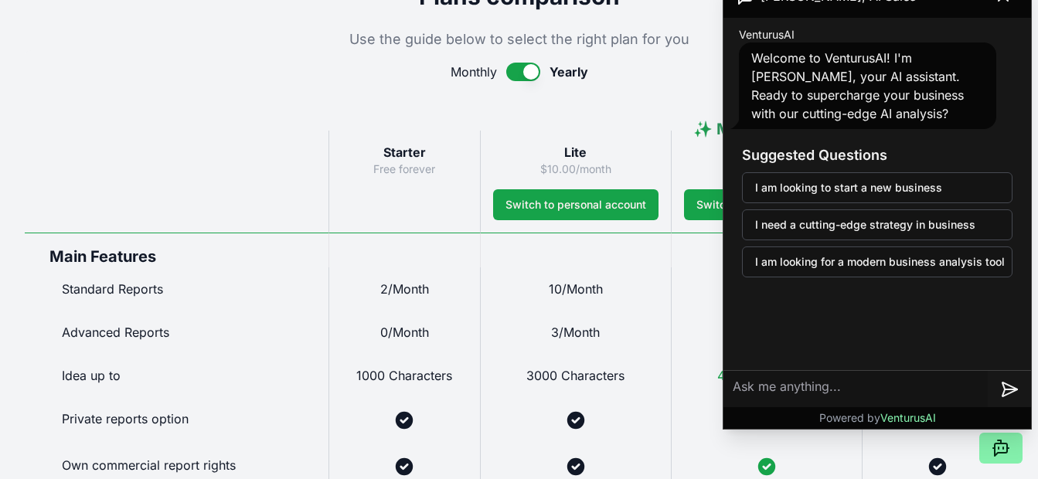
click at [392, 161] on h3 "Starter" at bounding box center [405, 152] width 126 height 19
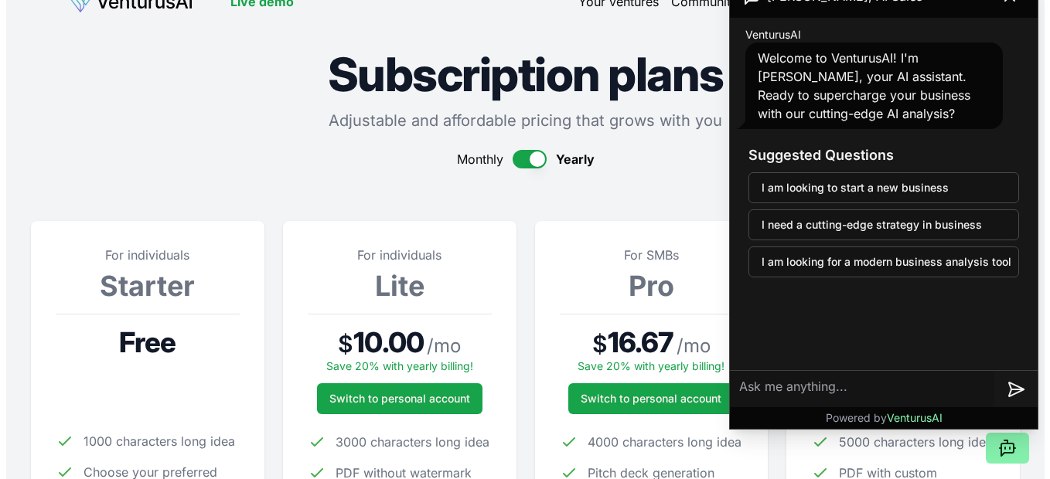
scroll to position [0, 0]
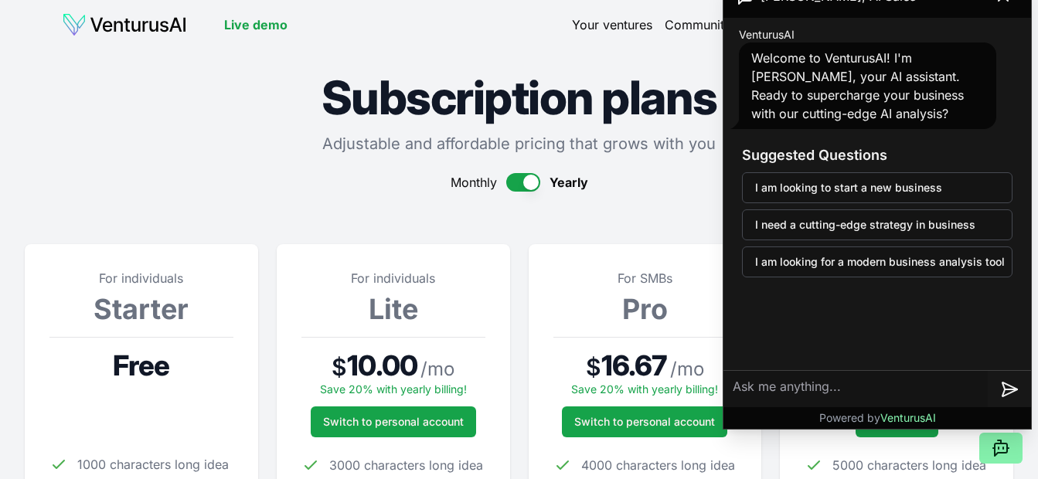
click at [604, 26] on link "Your ventures" at bounding box center [612, 24] width 80 height 19
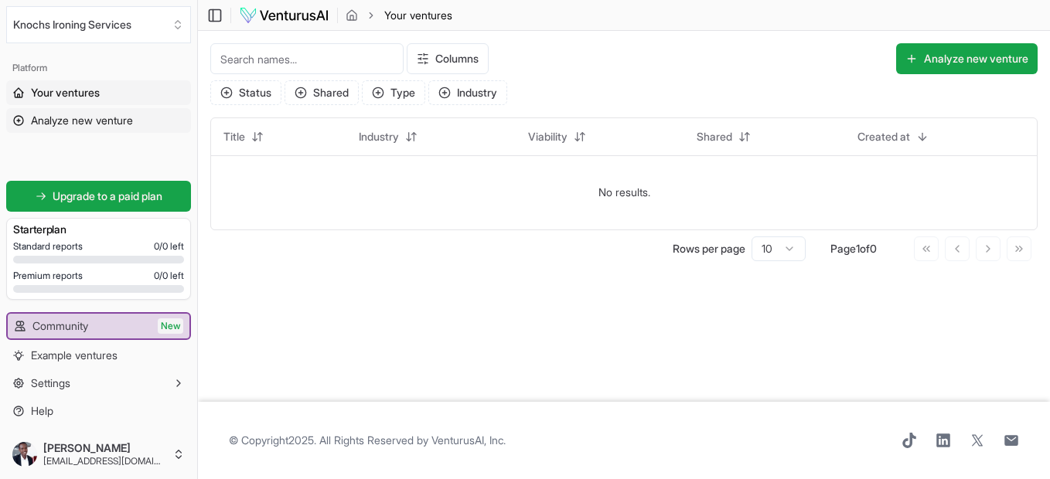
click at [117, 115] on span "Analyze new venture" at bounding box center [82, 120] width 102 height 15
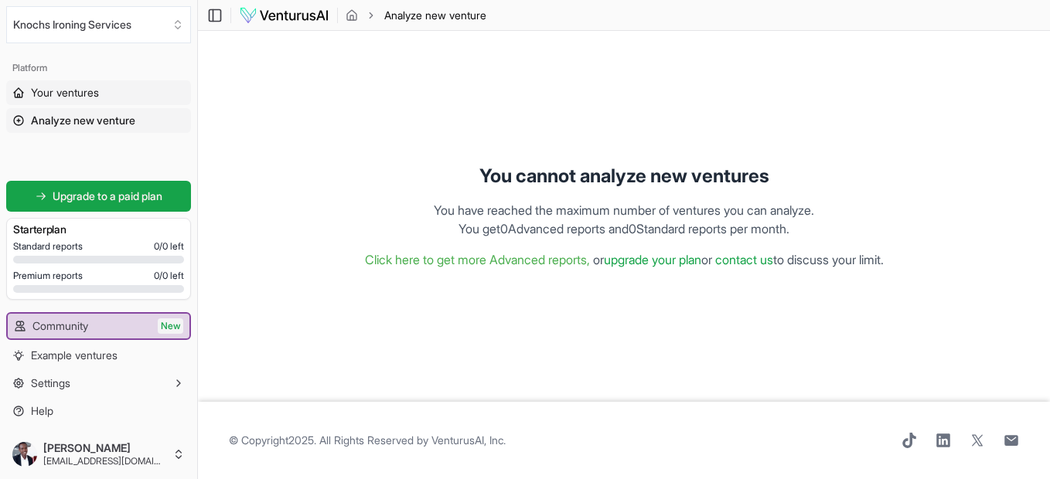
click at [73, 87] on span "Your ventures" at bounding box center [65, 92] width 68 height 15
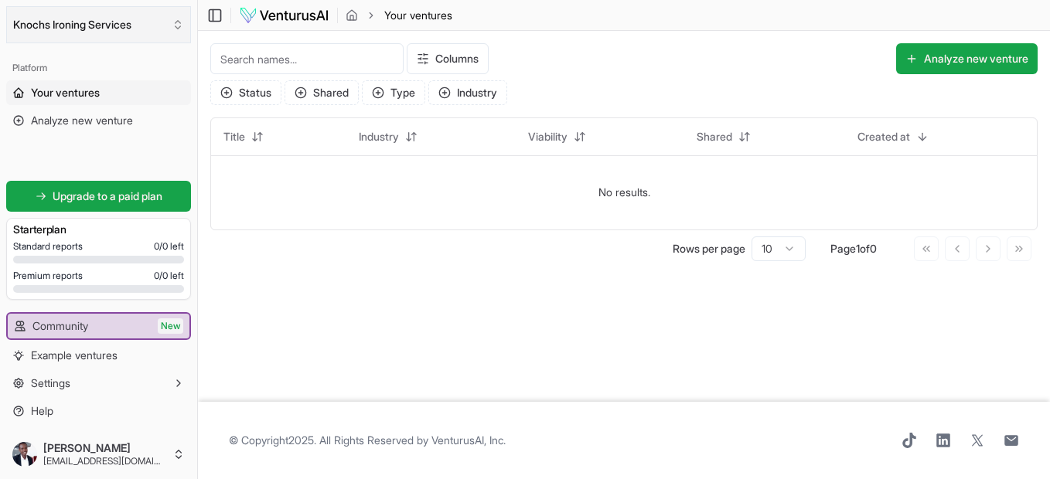
click at [128, 24] on button "Knochs Ironing Services" at bounding box center [98, 24] width 185 height 37
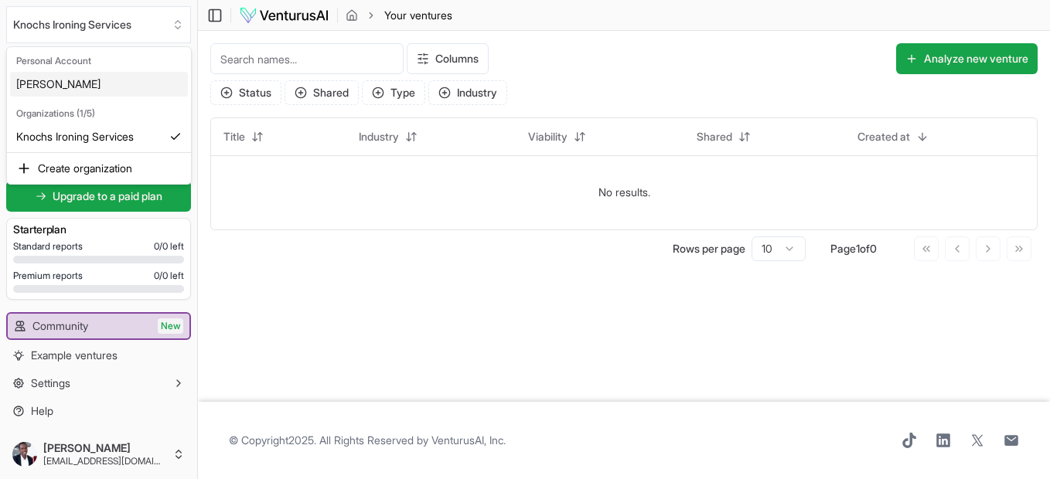
click at [87, 114] on div "Organizations (1/5)" at bounding box center [99, 114] width 178 height 22
click at [99, 133] on div "Knochs Ironing Services" at bounding box center [99, 136] width 178 height 25
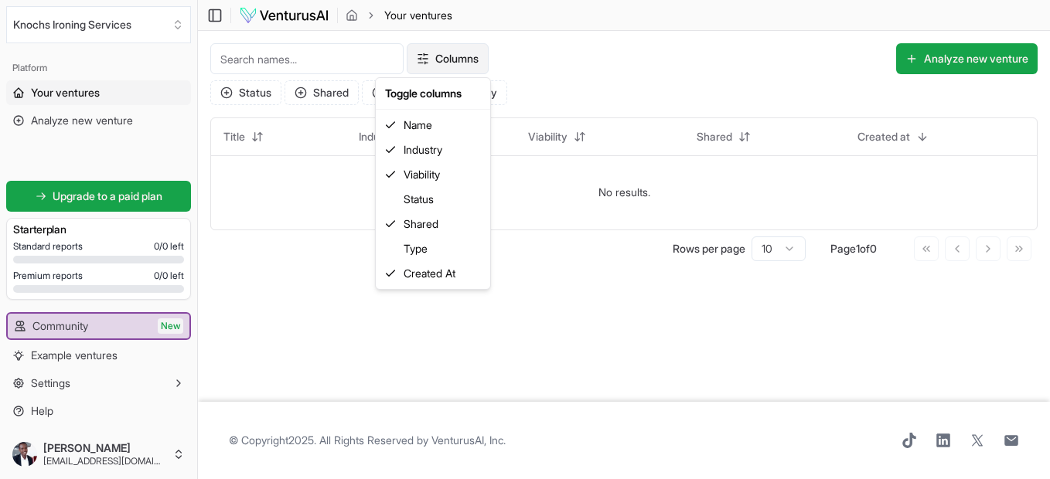
click at [420, 61] on html "We value your privacy We use cookies to enhance your browsing experience, serve…" at bounding box center [525, 239] width 1050 height 479
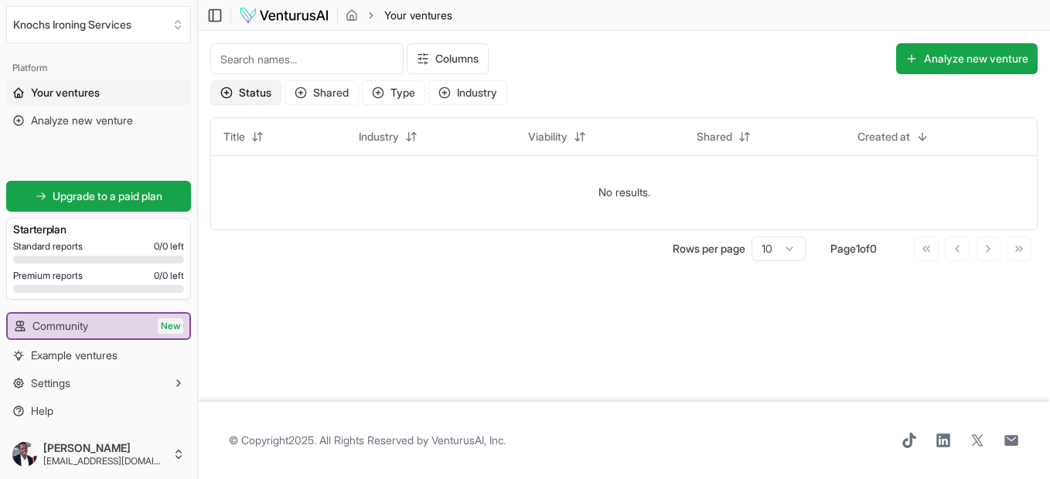
click at [269, 93] on button "Status" at bounding box center [245, 92] width 71 height 25
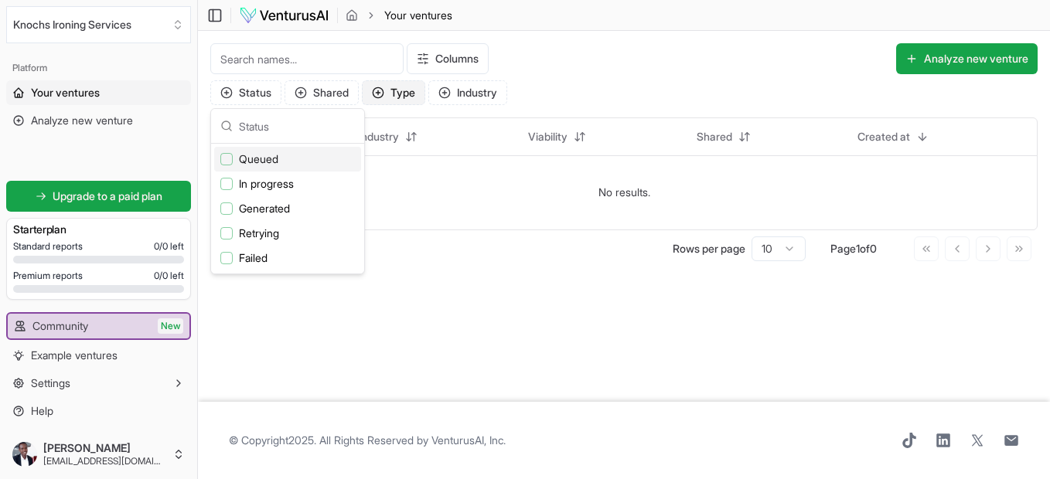
click at [415, 94] on button "Type" at bounding box center [393, 92] width 63 height 25
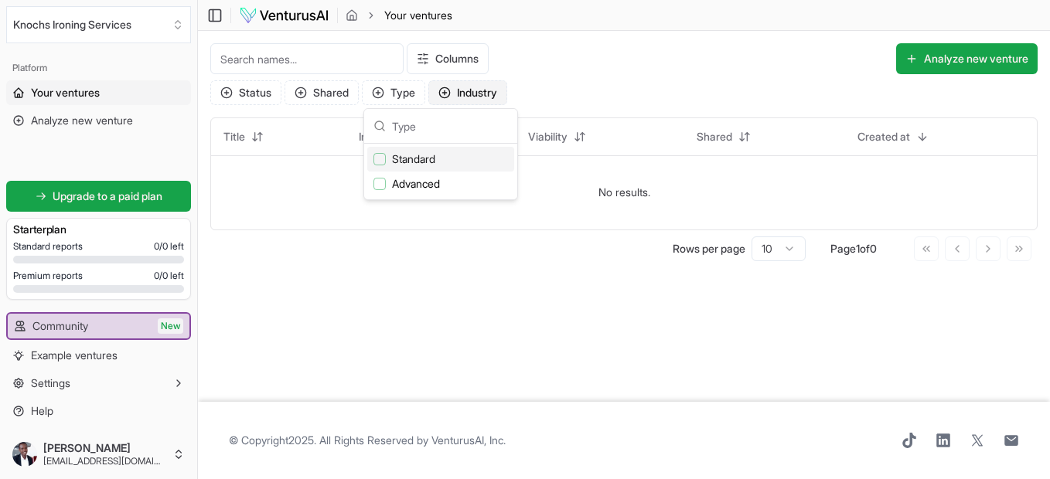
click at [451, 91] on icon "button" at bounding box center [444, 93] width 12 height 12
click at [488, 271] on div "Columns Analyze new venture Status Shared Type Industry Title Industry Viabilit…" at bounding box center [624, 152] width 852 height 243
